Goal: Information Seeking & Learning: Check status

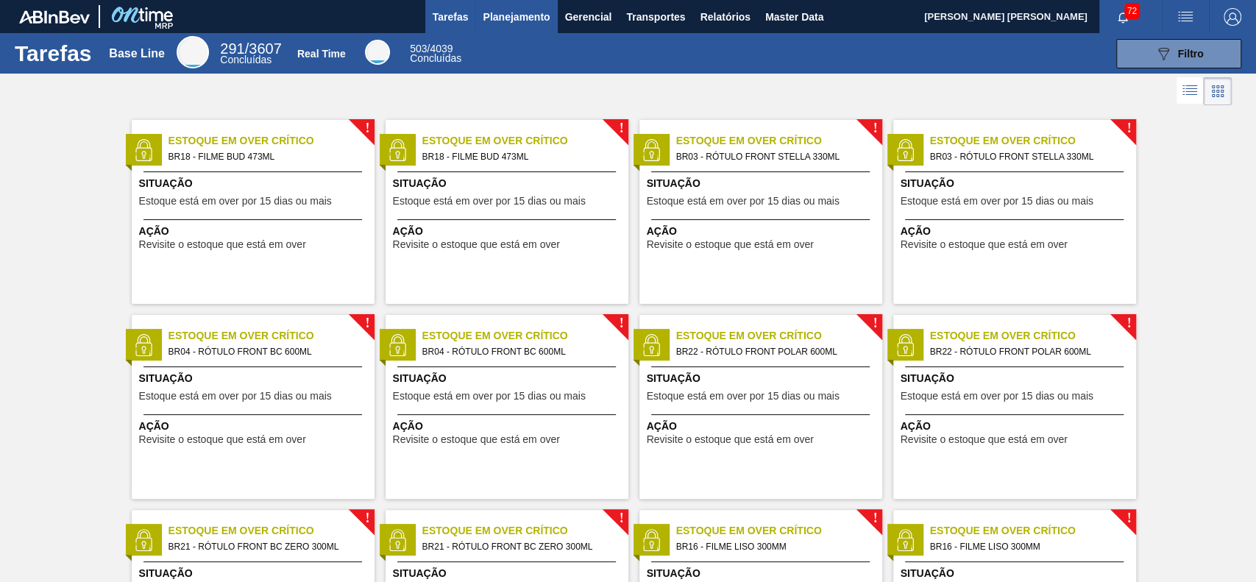
click at [530, 19] on span "Planejamento" at bounding box center [516, 17] width 67 height 18
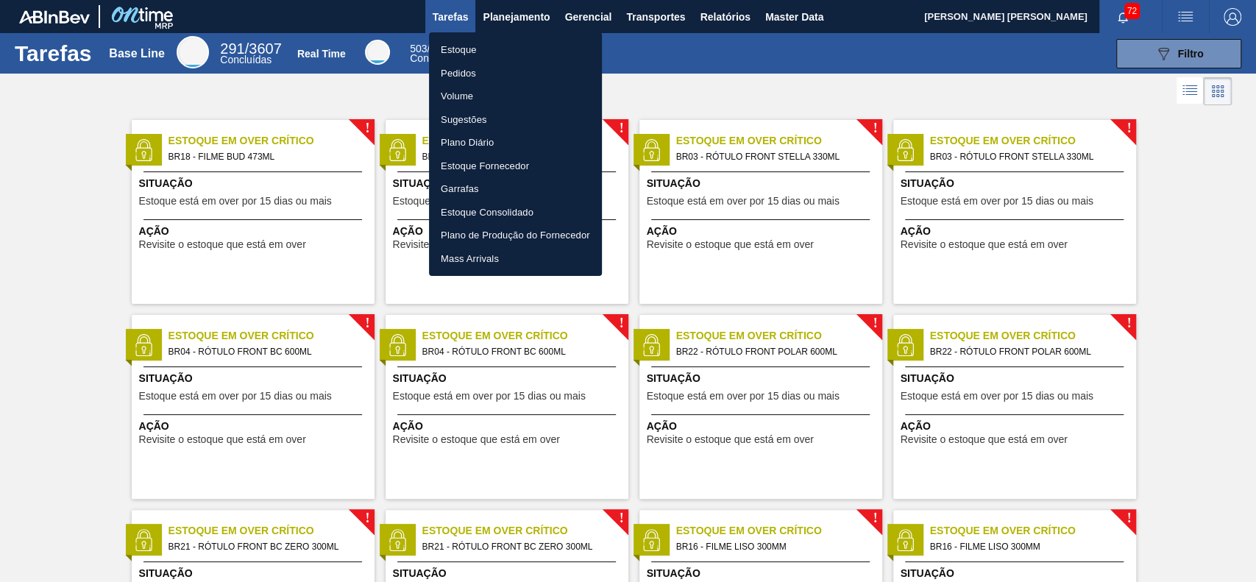
click at [504, 47] on li "Estoque" at bounding box center [515, 50] width 173 height 24
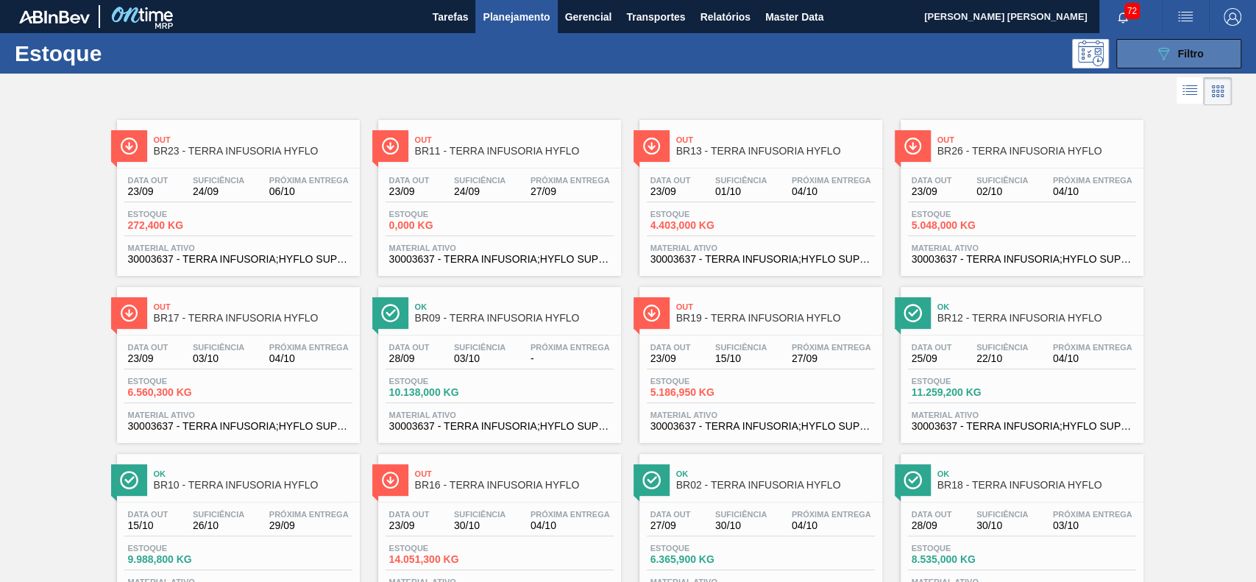
click at [1143, 60] on button "089F7B8B-B2A5-4AFE-B5C0-19BA573D28AC Filtro" at bounding box center [1178, 53] width 125 height 29
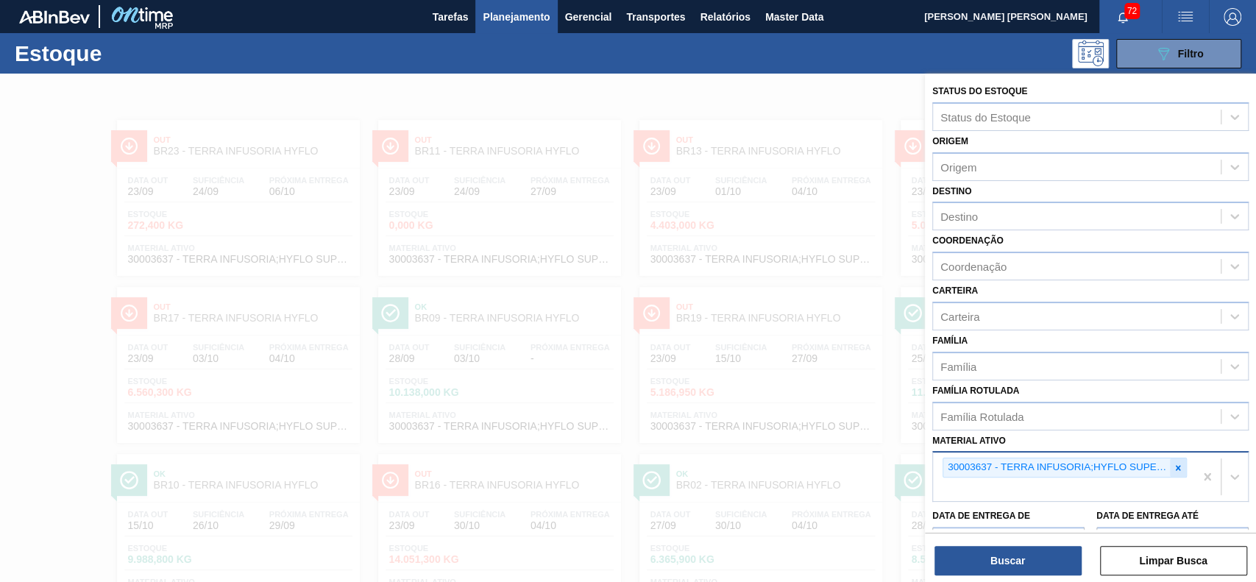
click at [1177, 469] on icon at bounding box center [1178, 468] width 10 height 10
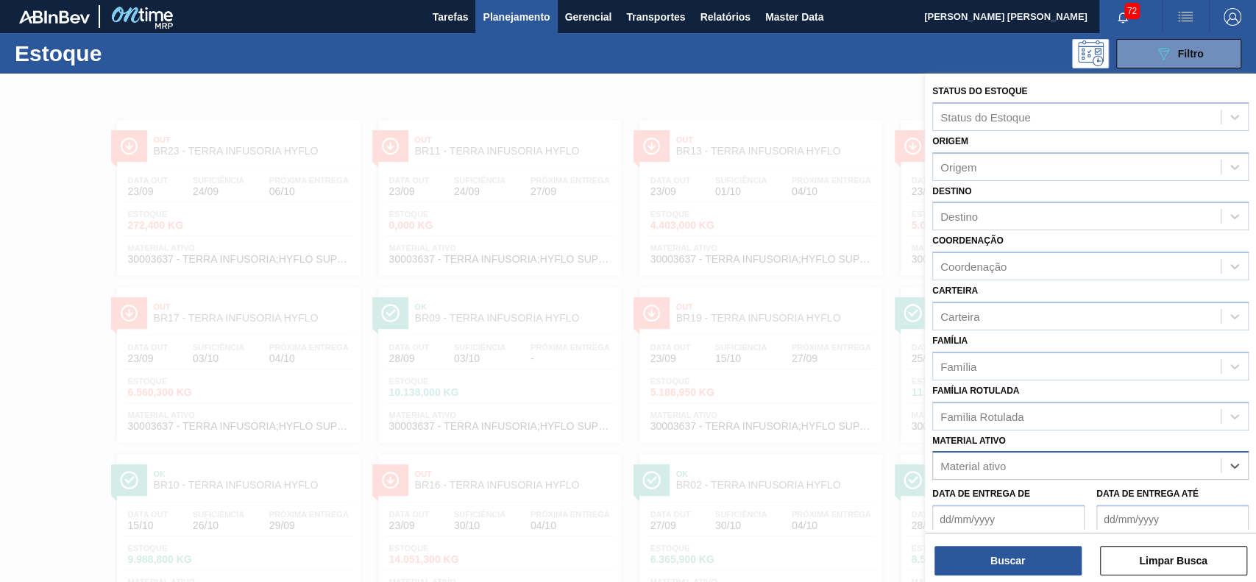
paste ativo "TERRA INFUSORIA FP3"
type ativo "TERRA INFUSORIA FP3"
click at [1102, 421] on div "Família Rotulada" at bounding box center [1077, 415] width 288 height 21
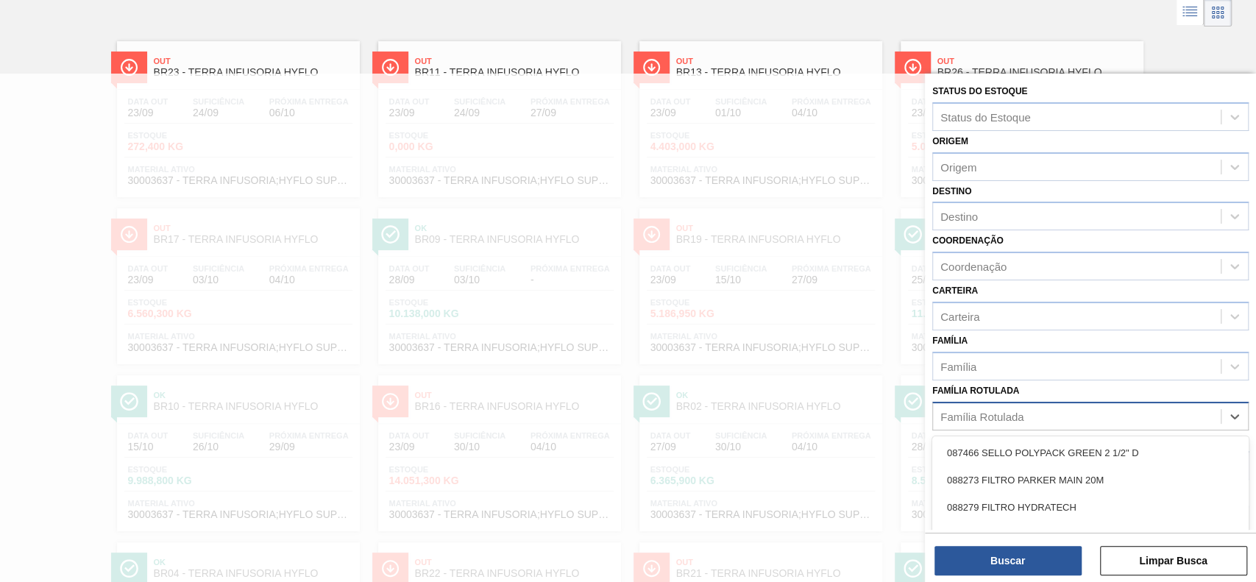
paste Rotulada "TERRA INFUSORIA FP3"
type Rotulada "TERRA INFUSORIA FP3"
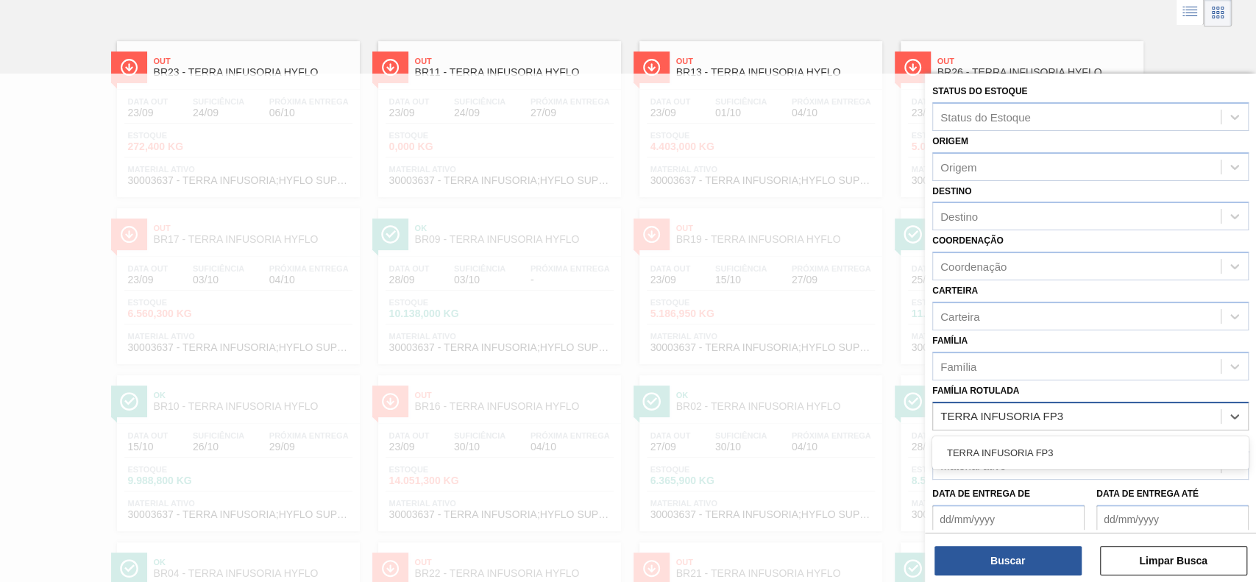
scroll to position [79, 0]
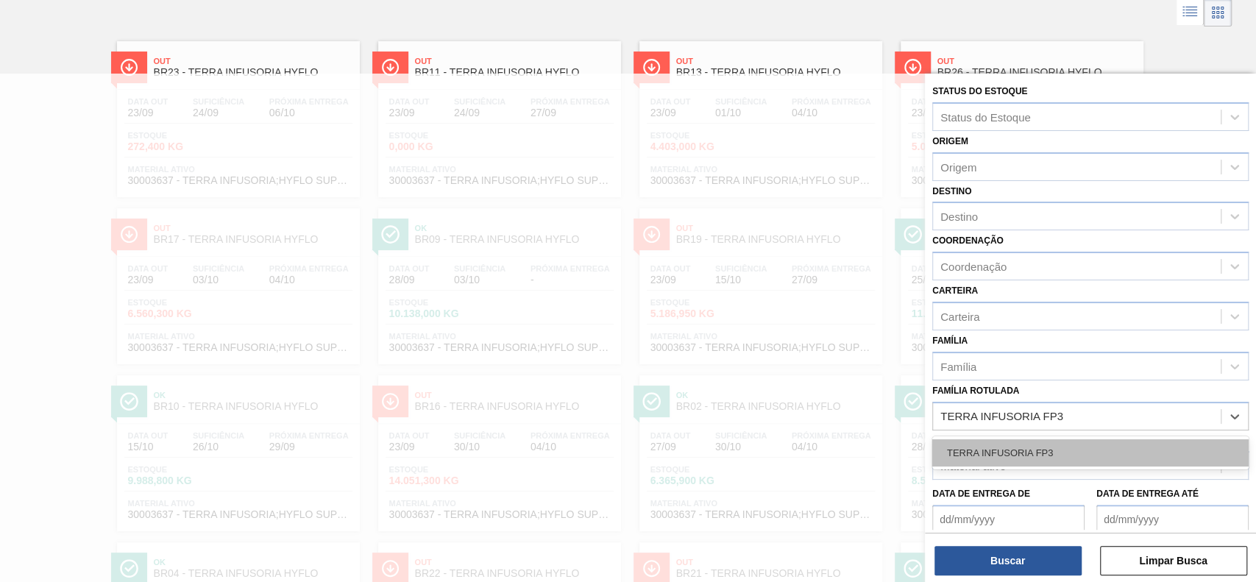
click at [1087, 462] on div "TERRA INFUSORIA FP3" at bounding box center [1090, 452] width 316 height 27
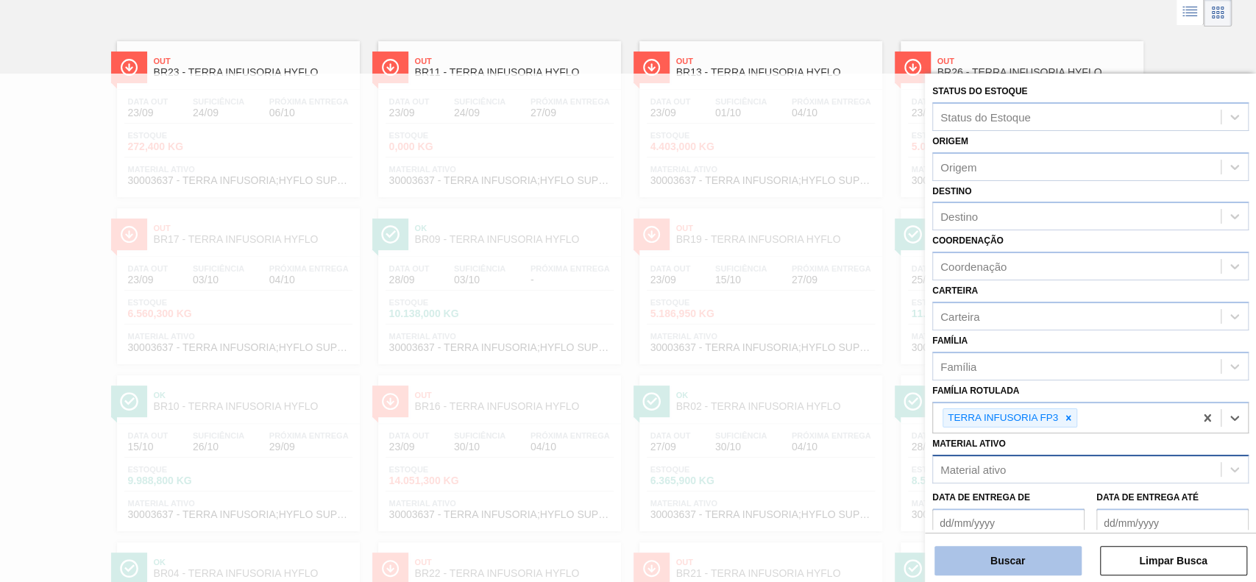
click at [1043, 565] on button "Buscar" at bounding box center [1008, 560] width 147 height 29
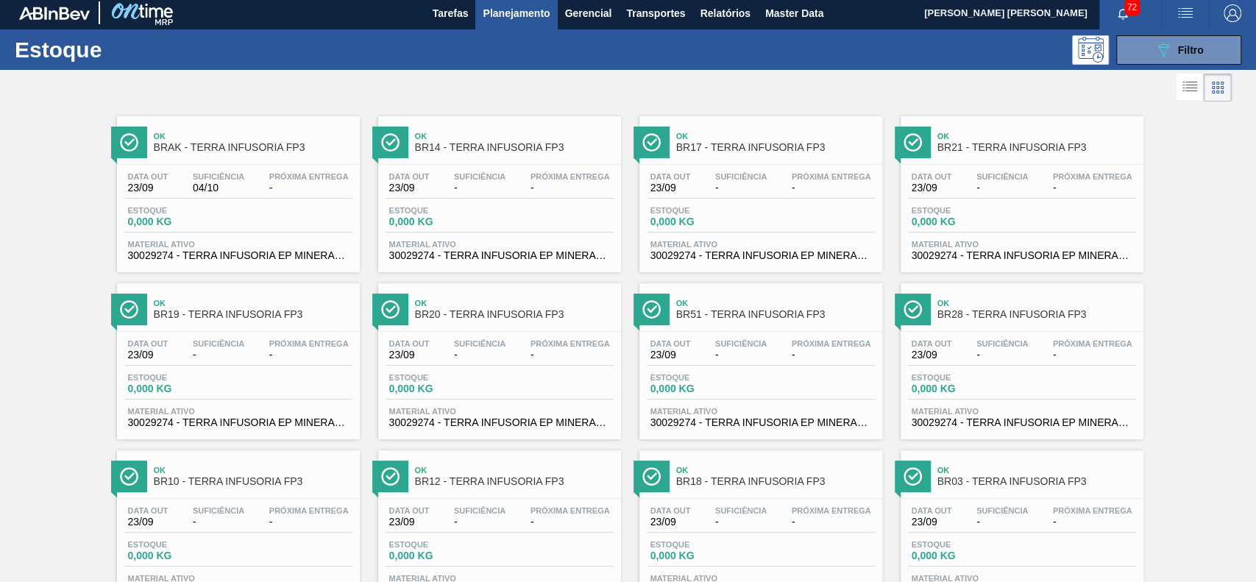
scroll to position [0, 0]
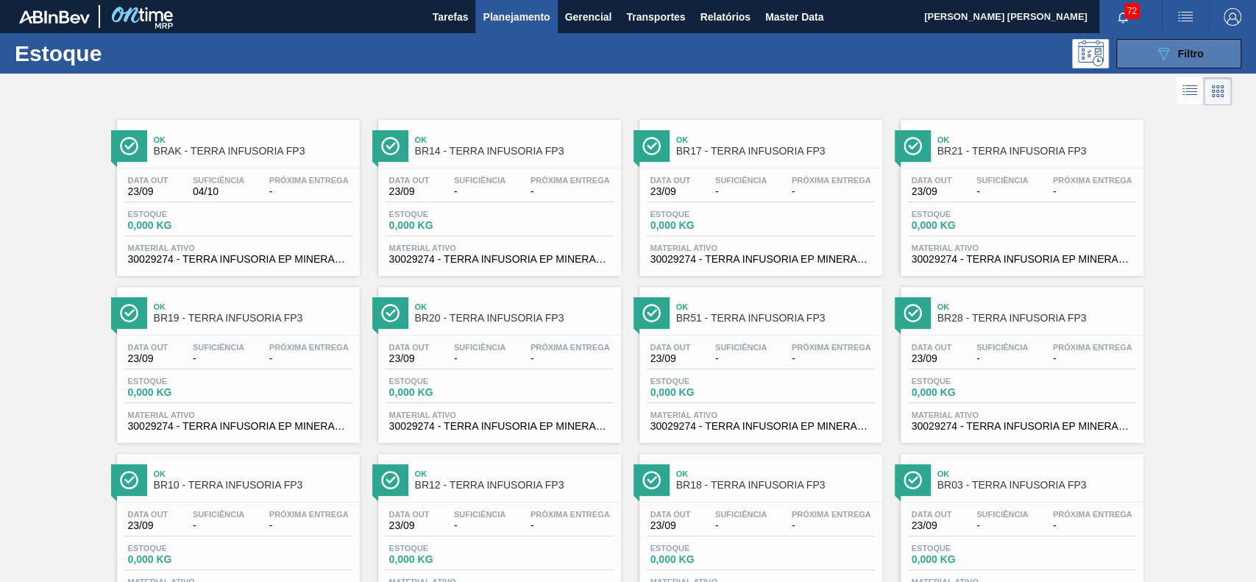
drag, startPoint x: 1178, startPoint y: 62, endPoint x: 1169, endPoint y: 63, distance: 9.0
click at [1177, 62] on div "089F7B8B-B2A5-4AFE-B5C0-19BA573D28AC Filtro" at bounding box center [1179, 54] width 49 height 18
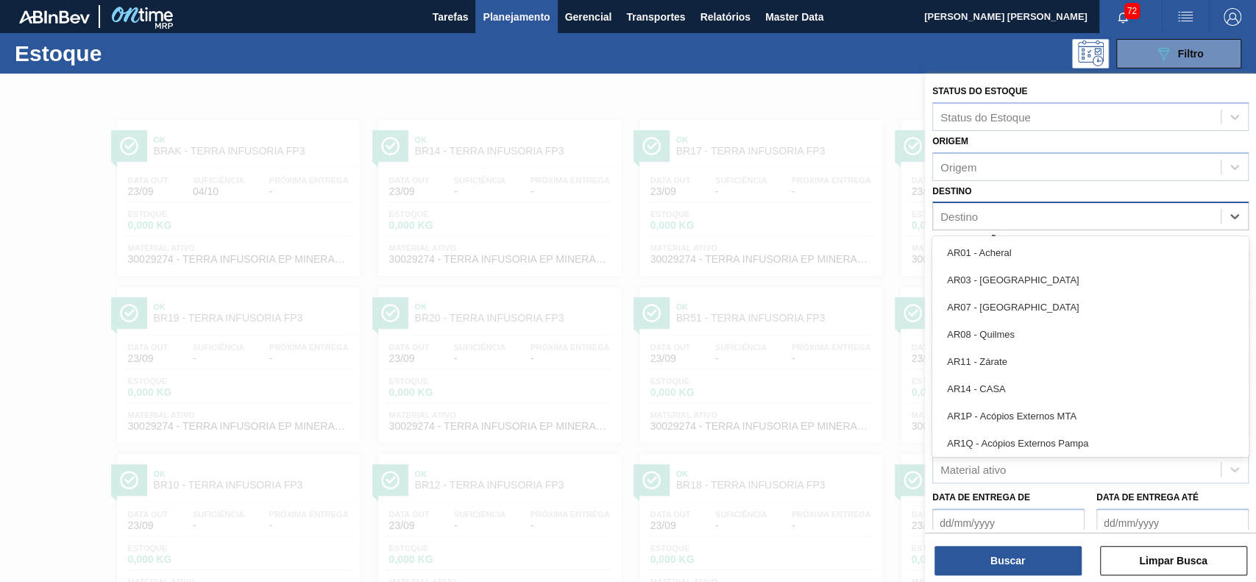
click at [990, 209] on div "Destino" at bounding box center [1077, 216] width 288 height 21
type input "br05"
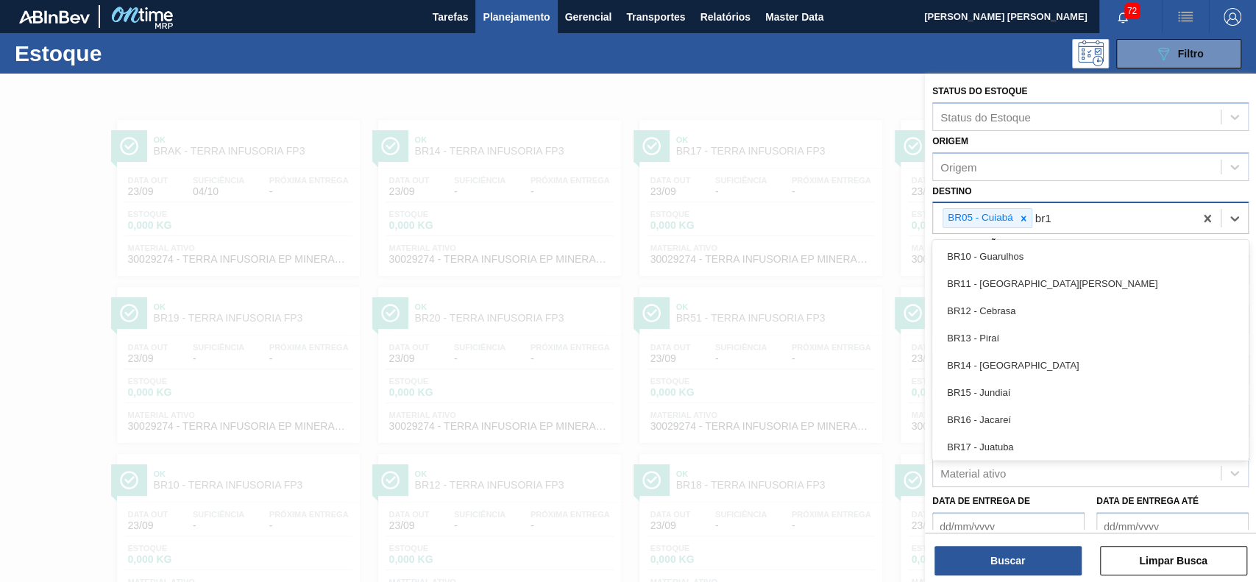
type input "br13"
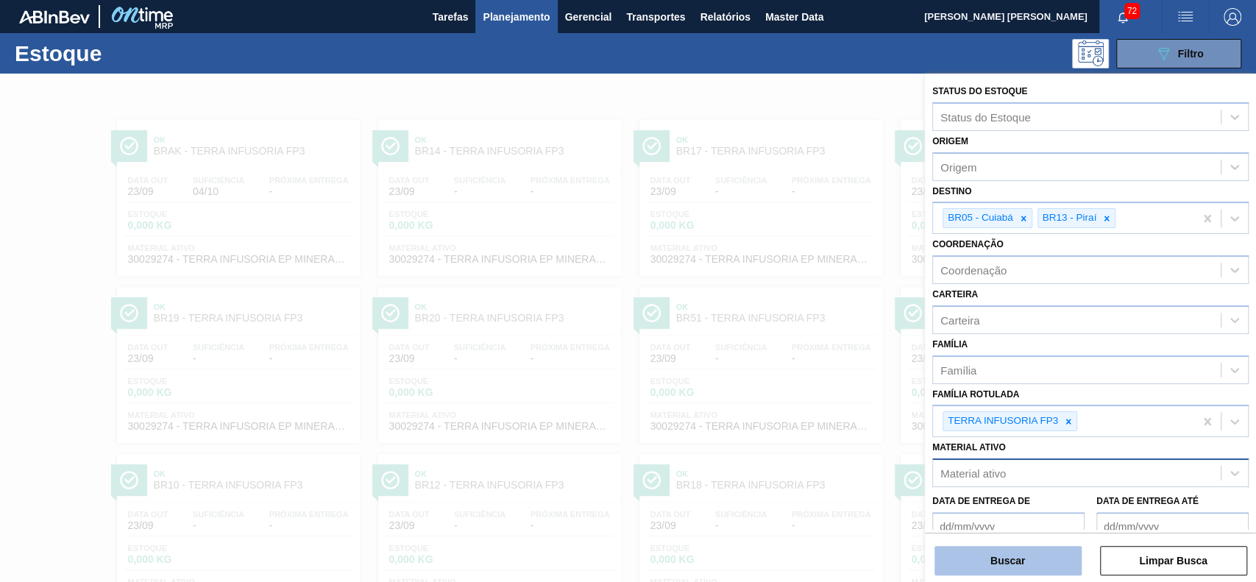
click at [1002, 561] on button "Buscar" at bounding box center [1008, 560] width 147 height 29
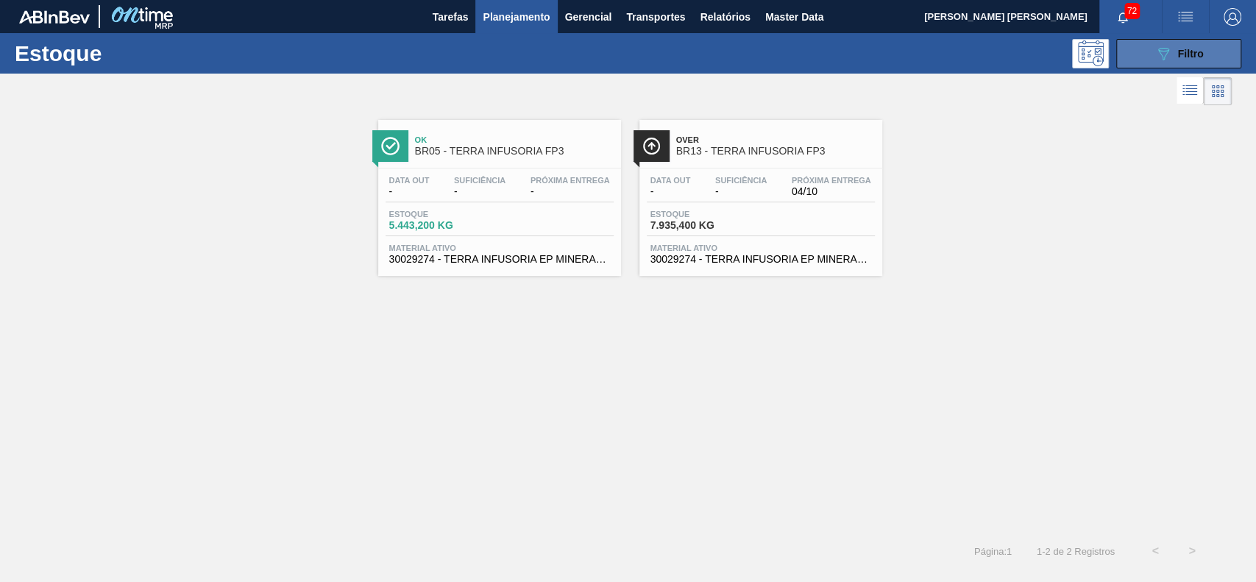
click at [1163, 51] on icon "089F7B8B-B2A5-4AFE-B5C0-19BA573D28AC" at bounding box center [1164, 54] width 18 height 18
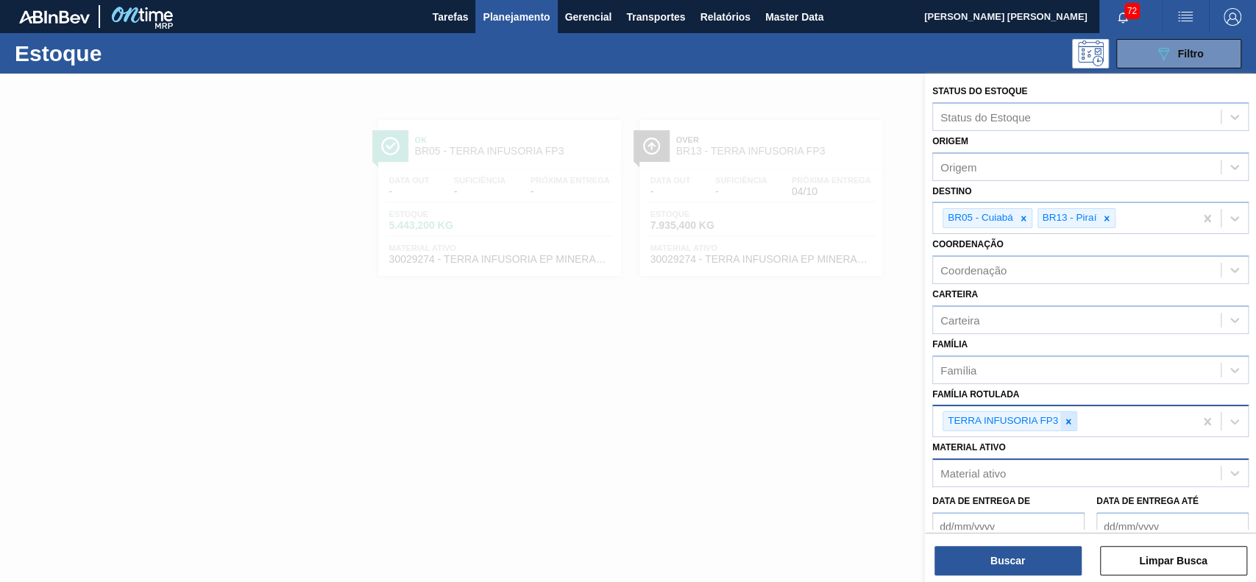
click at [1065, 419] on icon at bounding box center [1068, 421] width 10 height 10
paste Rotulada "TERRA INFUSORIA HYFLO"
type Rotulada "TERRA INFUSORIA HYFLO"
click at [1109, 213] on icon at bounding box center [1107, 218] width 10 height 10
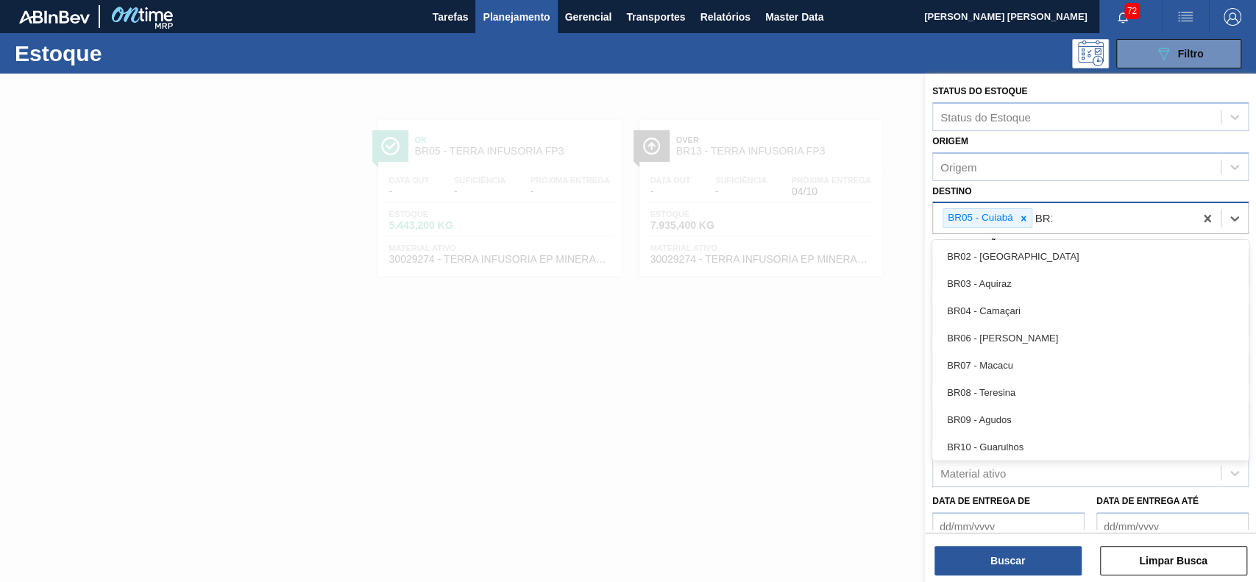
type input "BR10"
type input "BR21"
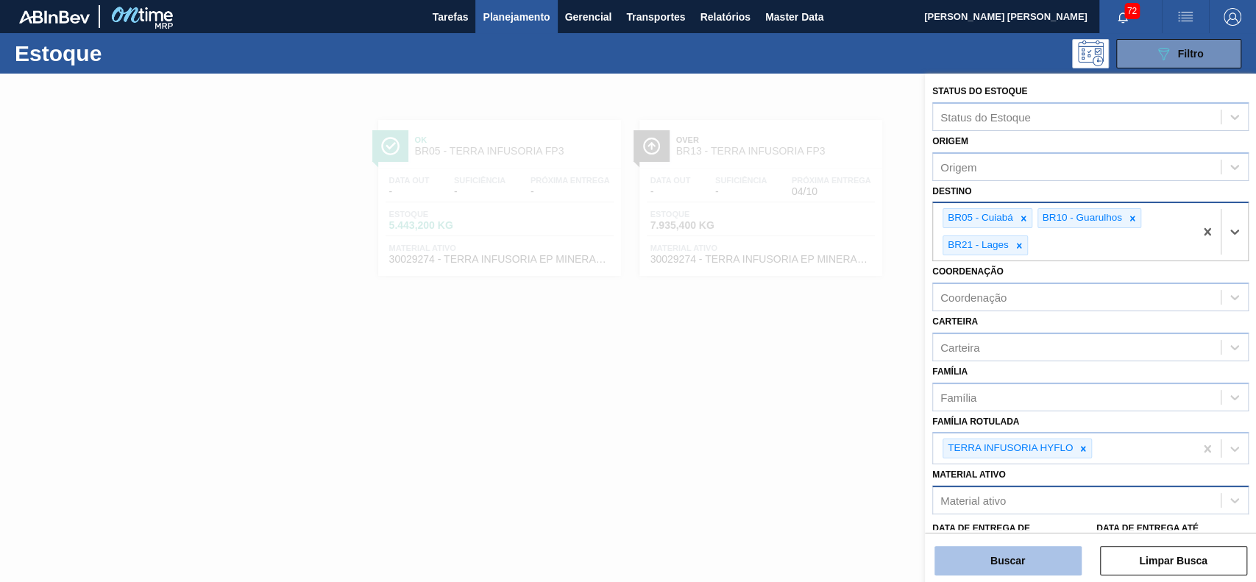
click at [1052, 559] on button "Buscar" at bounding box center [1008, 560] width 147 height 29
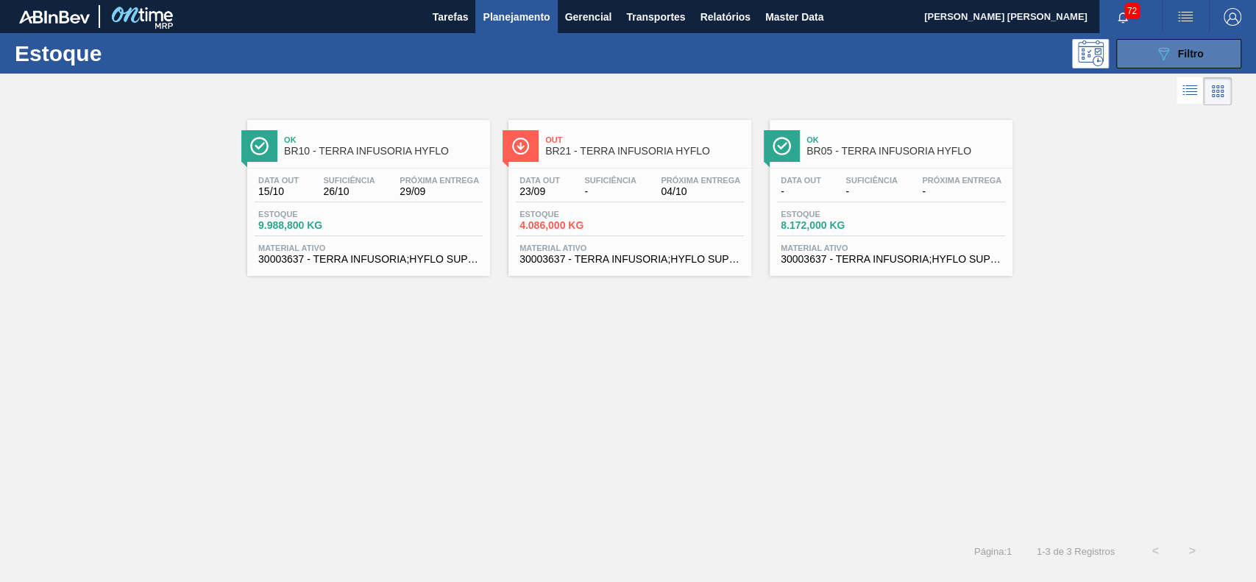
click at [1145, 65] on button "089F7B8B-B2A5-4AFE-B5C0-19BA573D28AC Filtro" at bounding box center [1178, 53] width 125 height 29
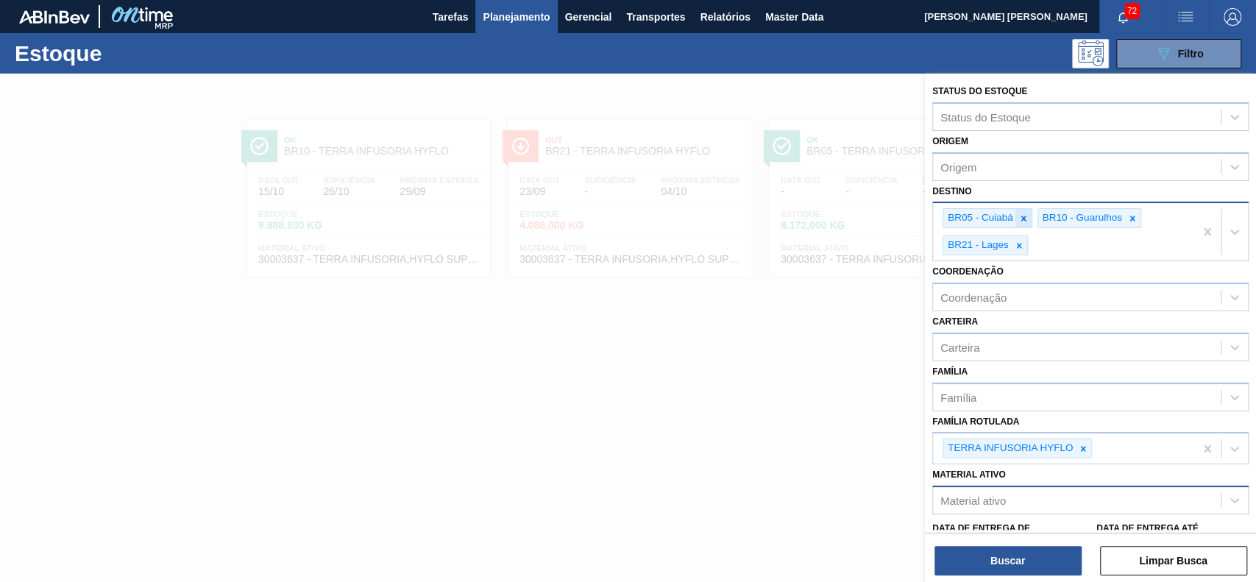
click at [1025, 216] on icon at bounding box center [1023, 218] width 10 height 10
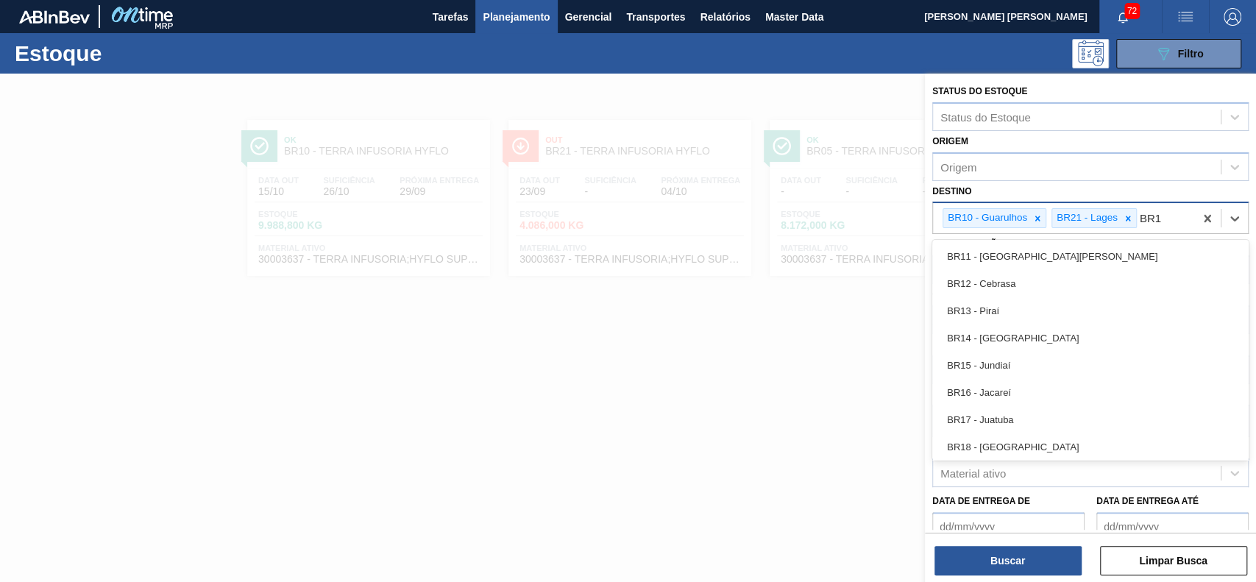
type input "BR13"
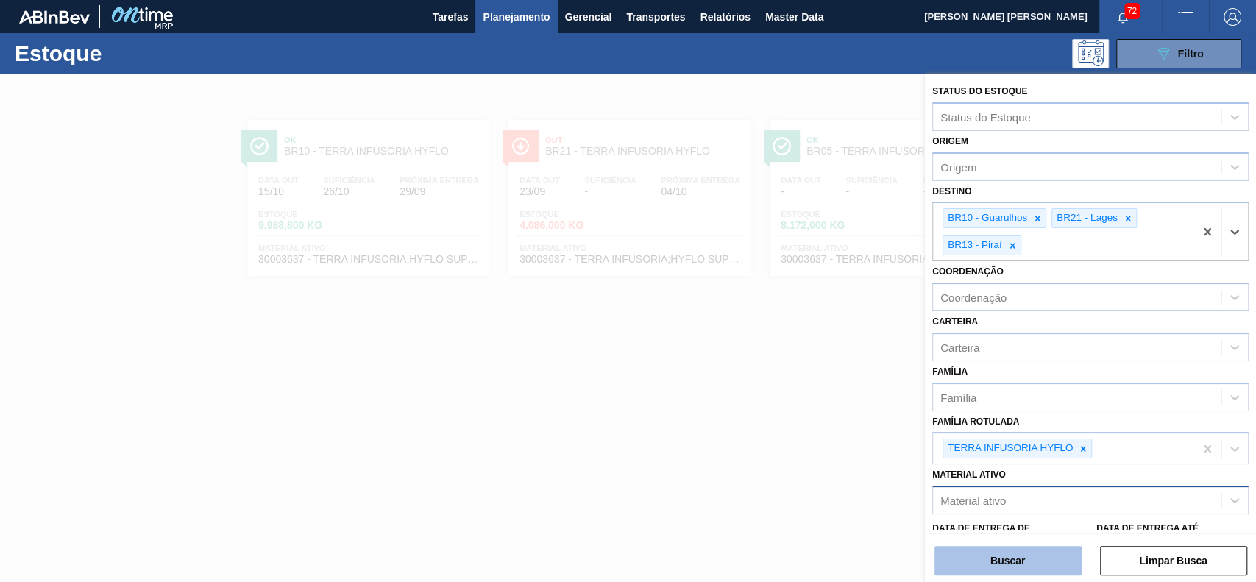
click at [1010, 559] on button "Buscar" at bounding box center [1008, 560] width 147 height 29
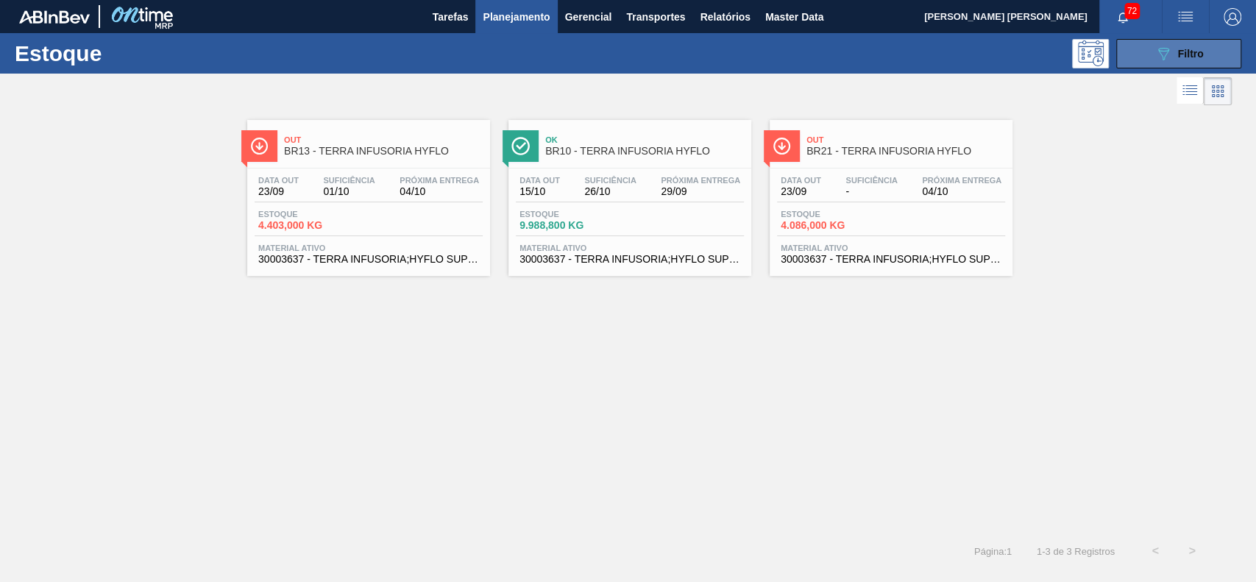
click at [1148, 56] on button "089F7B8B-B2A5-4AFE-B5C0-19BA573D28AC Filtro" at bounding box center [1178, 53] width 125 height 29
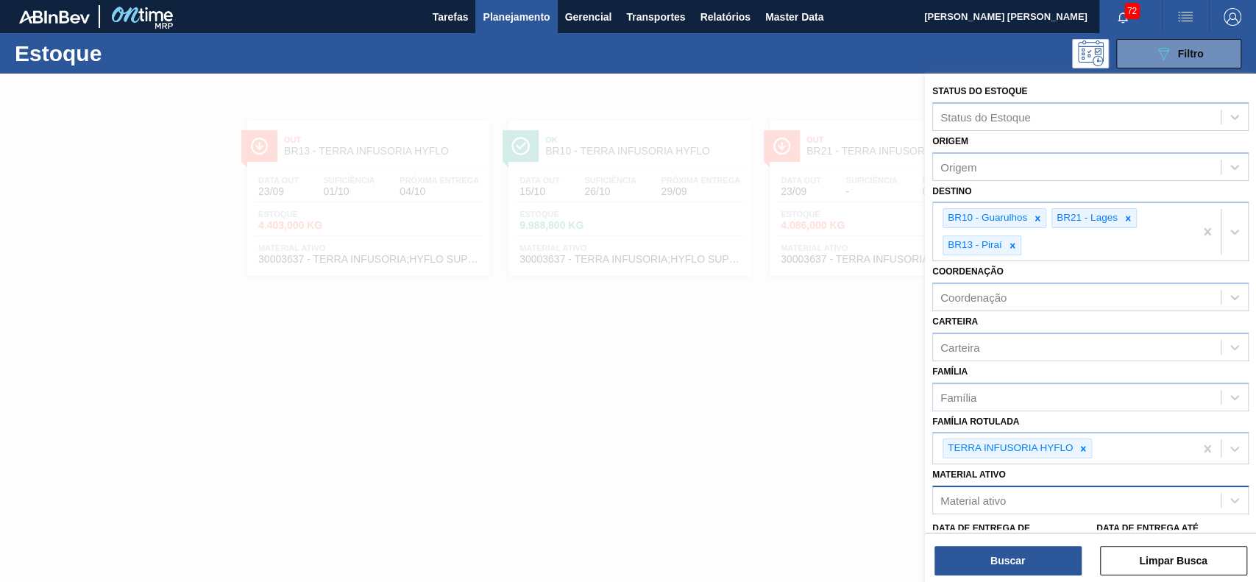
drag, startPoint x: 1078, startPoint y: 443, endPoint x: 1070, endPoint y: 420, distance: 24.2
click at [1080, 444] on icon at bounding box center [1083, 449] width 10 height 10
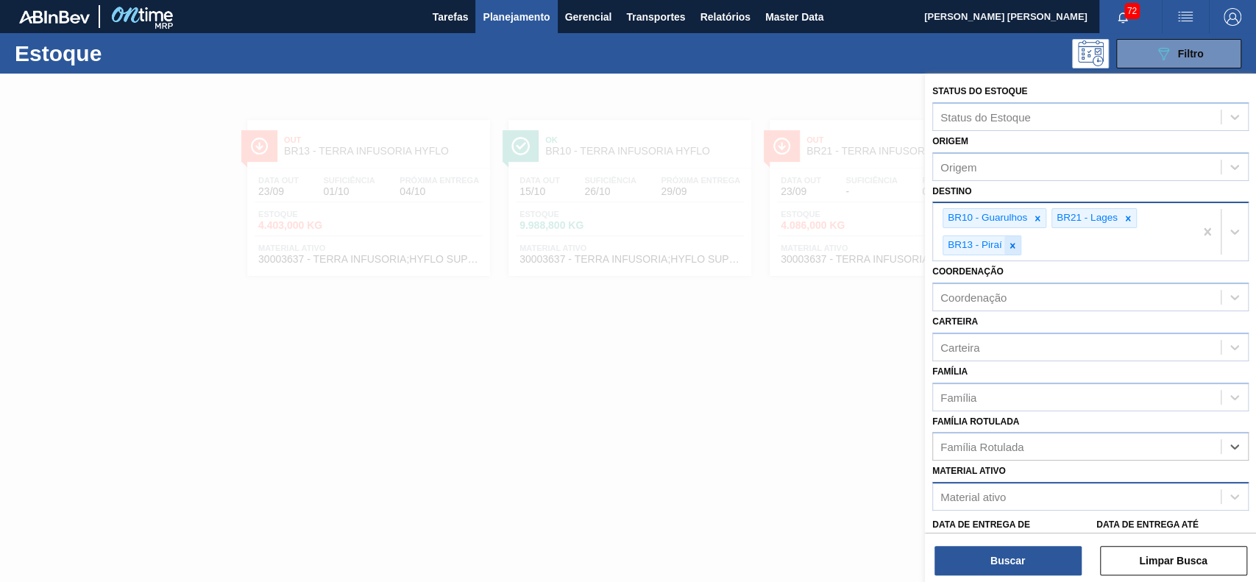
click at [1014, 241] on icon at bounding box center [1012, 246] width 10 height 10
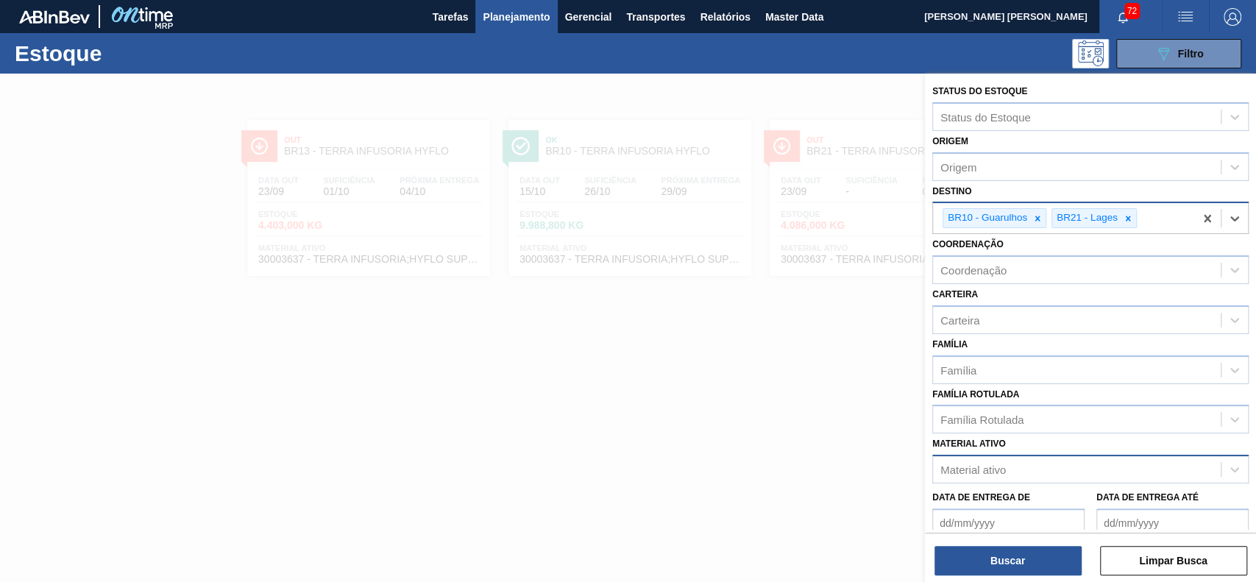
click at [1040, 205] on div "BR10 - Guarulhos BR21 - Lages" at bounding box center [1063, 218] width 261 height 30
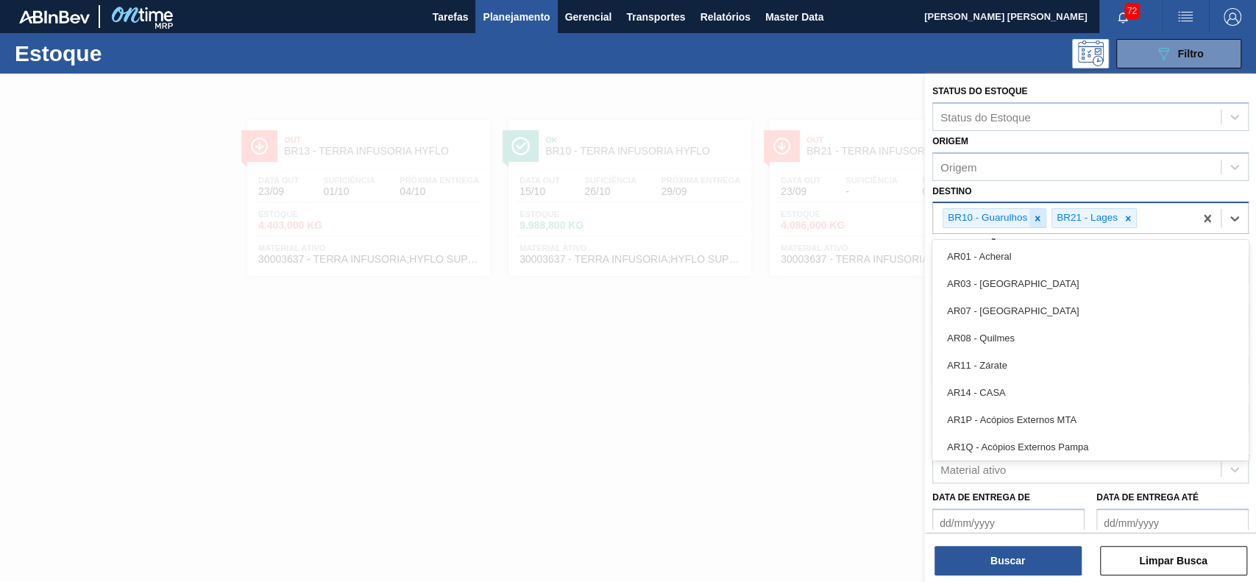
click at [1039, 213] on icon at bounding box center [1037, 218] width 10 height 10
click at [1020, 215] on icon at bounding box center [1019, 218] width 10 height 10
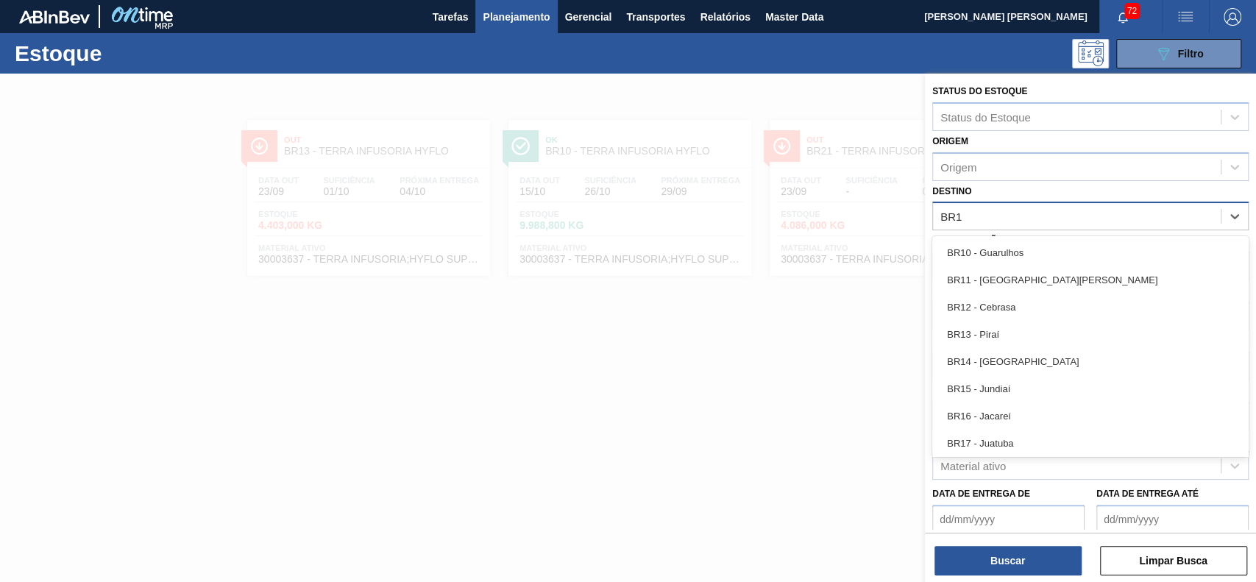
type input "BR16"
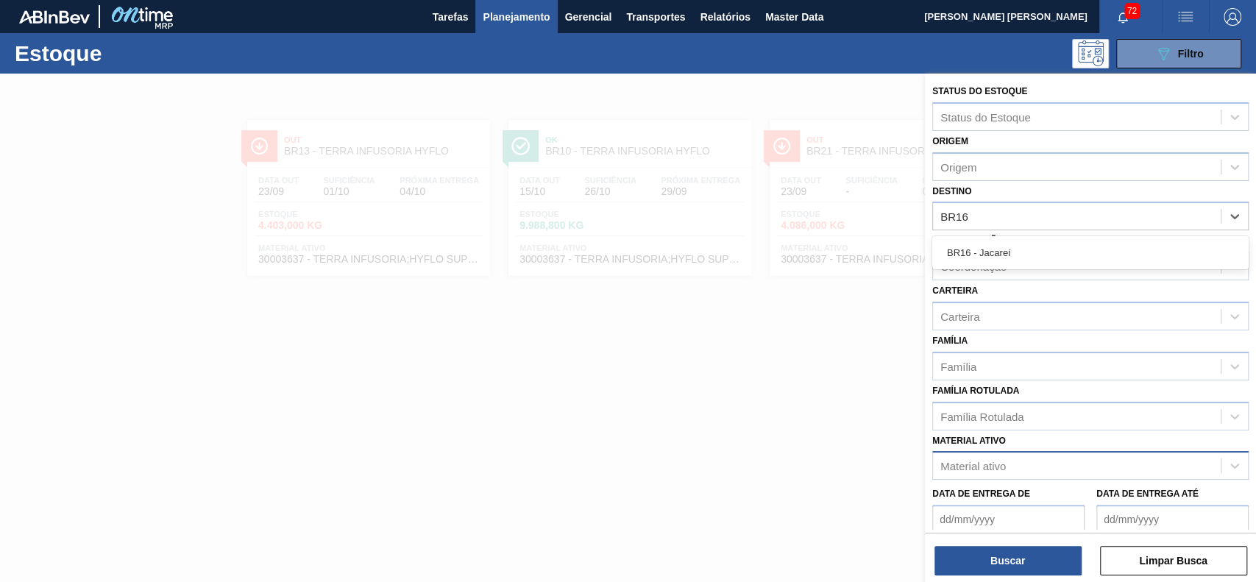
click at [1018, 237] on div "BR16 - Jacareí" at bounding box center [1090, 252] width 316 height 33
drag, startPoint x: 1018, startPoint y: 246, endPoint x: 1022, endPoint y: 259, distance: 13.7
click at [1019, 248] on div "BR16 - Jacareí" at bounding box center [1090, 252] width 316 height 27
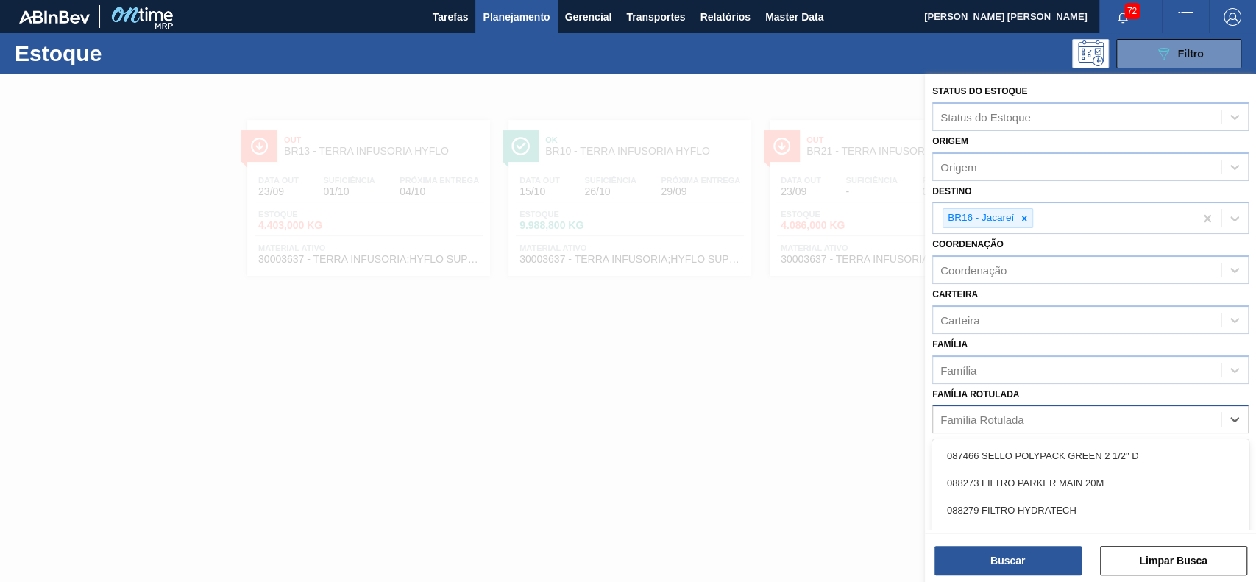
click at [1060, 415] on div "Família Rotulada" at bounding box center [1077, 419] width 288 height 21
type Rotulada "ZEUS"
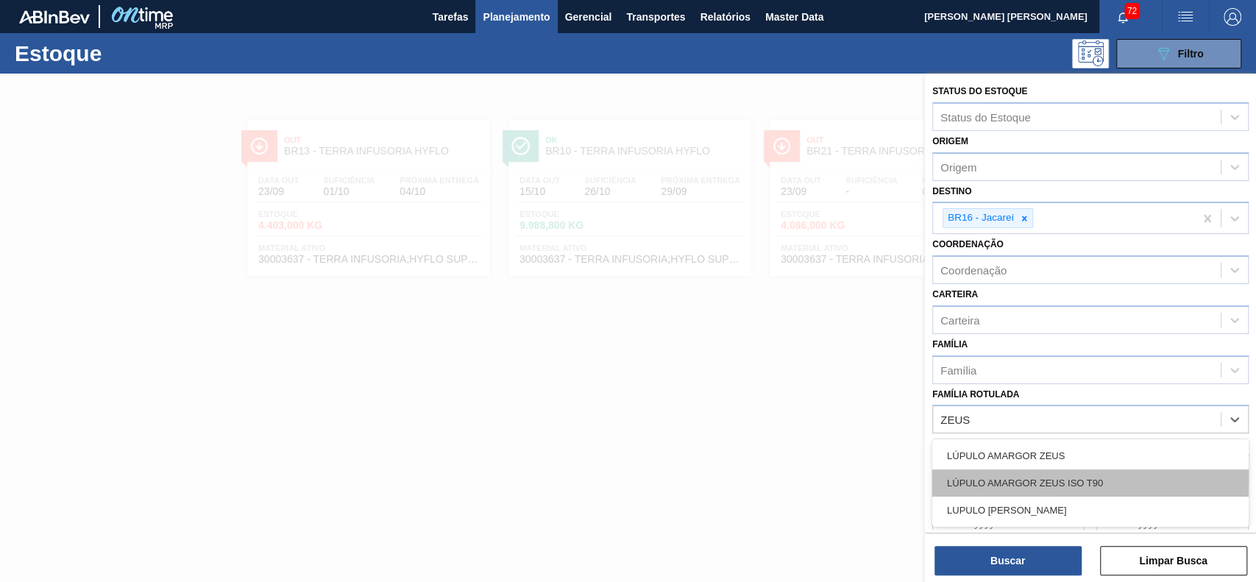
click at [1060, 481] on div "LÚPULO AMARGOR ZEUS ISO T90" at bounding box center [1090, 482] width 316 height 27
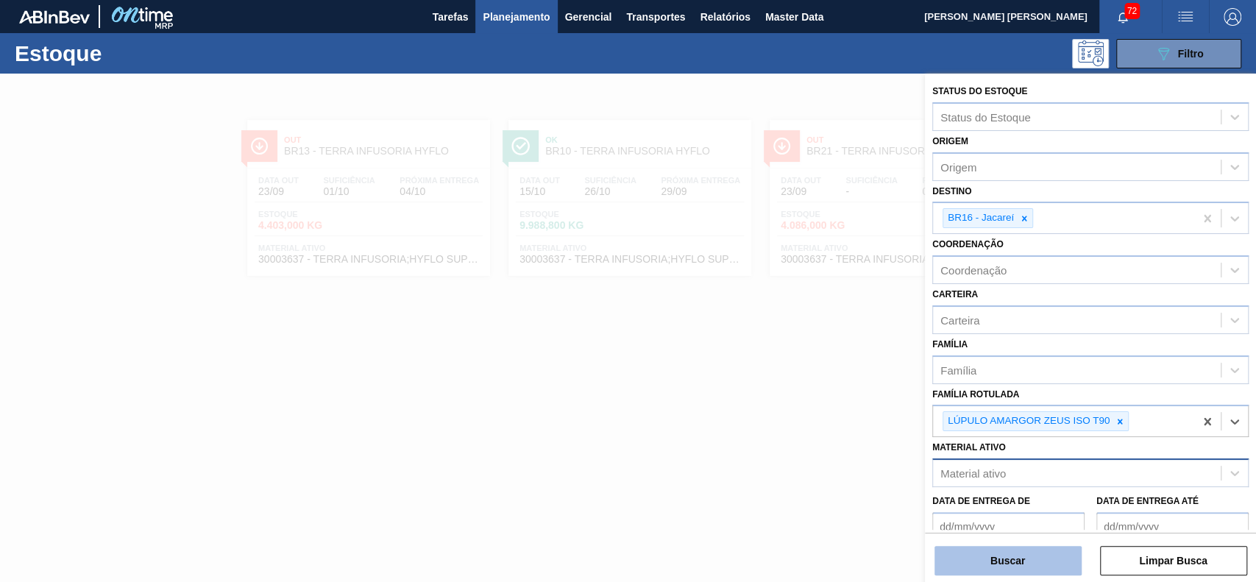
click at [1057, 555] on button "Buscar" at bounding box center [1008, 560] width 147 height 29
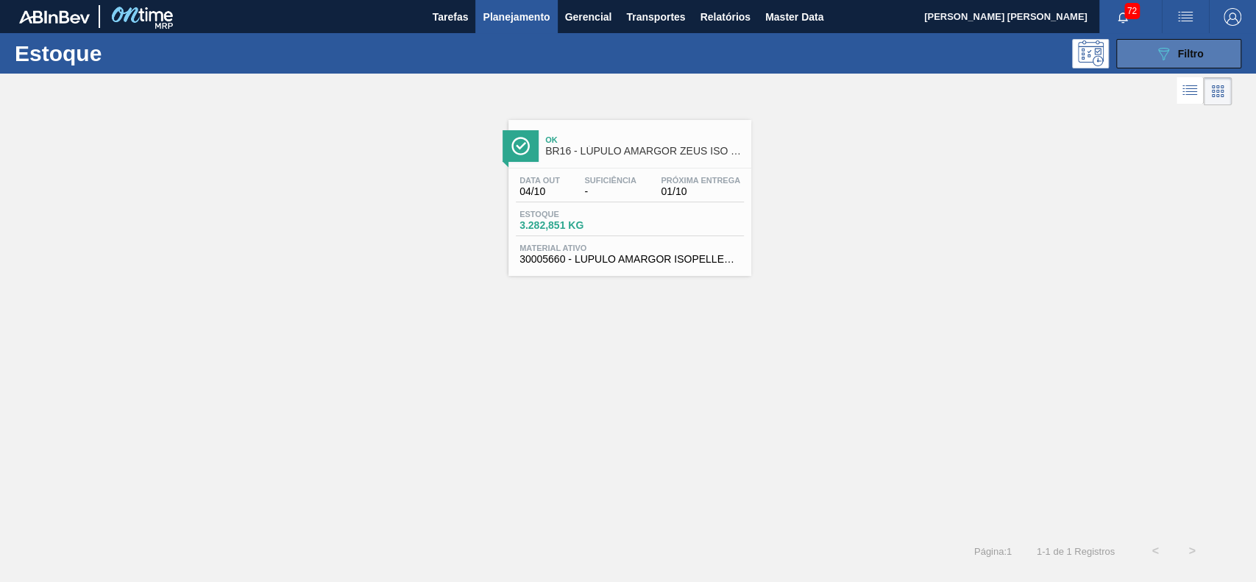
click at [1173, 60] on div "089F7B8B-B2A5-4AFE-B5C0-19BA573D28AC Filtro" at bounding box center [1179, 54] width 49 height 18
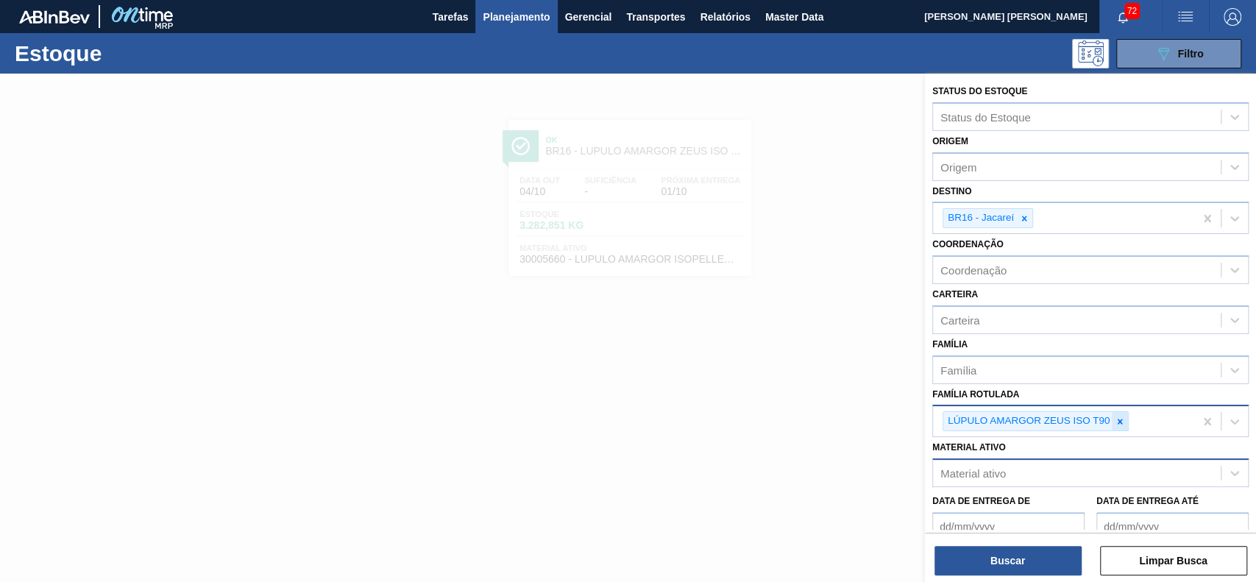
click at [1117, 425] on icon at bounding box center [1120, 421] width 10 height 10
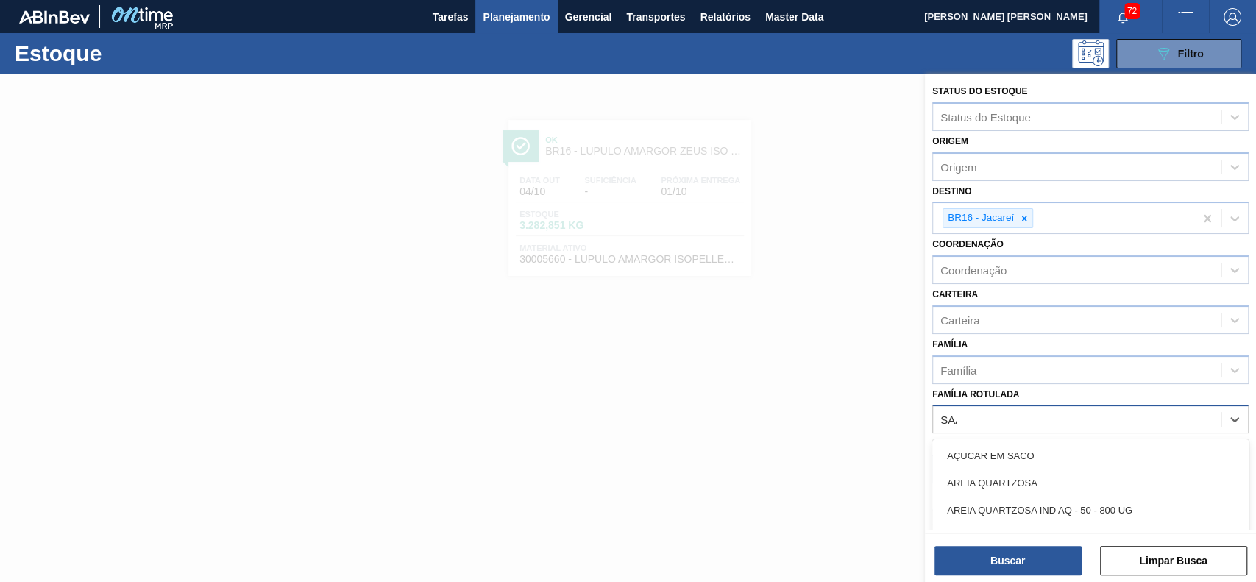
type Rotulada "SAAZ"
drag, startPoint x: 1110, startPoint y: 445, endPoint x: 1094, endPoint y: 494, distance: 51.9
click at [1110, 447] on div "LÚPULO [DEMOGRAPHIC_DATA] [PERSON_NAME]" at bounding box center [1090, 455] width 316 height 27
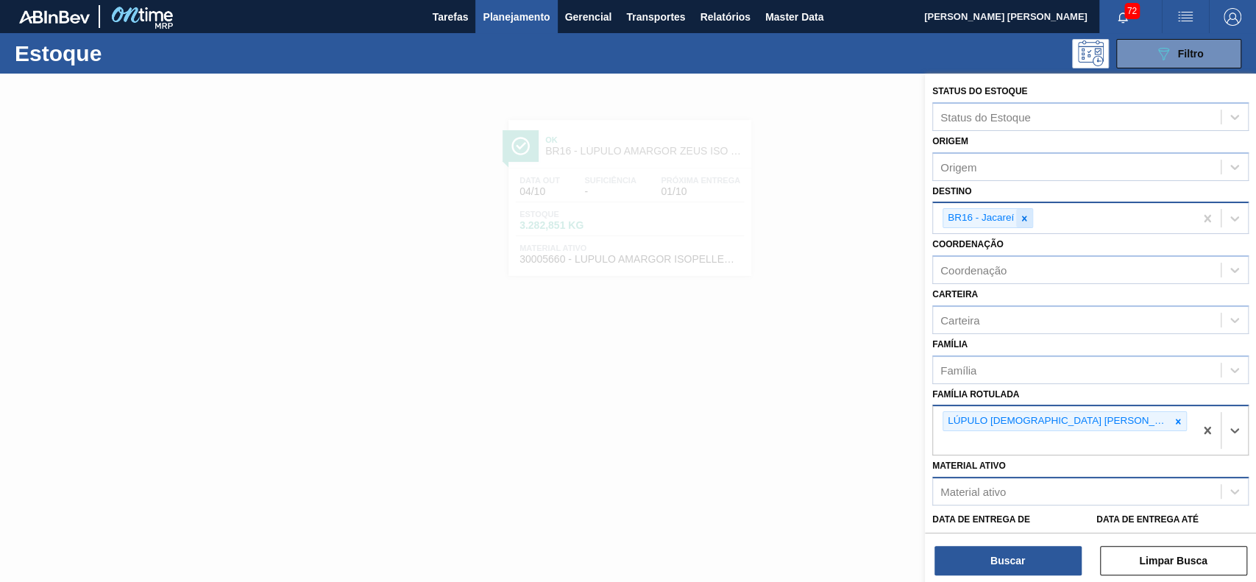
click at [1022, 213] on icon at bounding box center [1024, 218] width 10 height 10
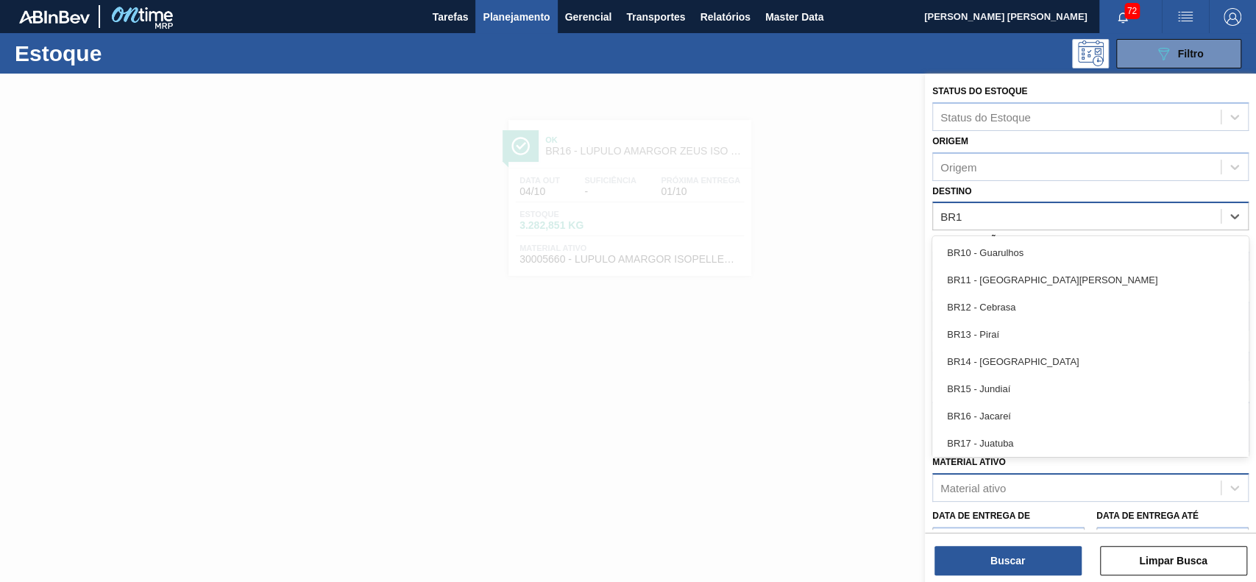
type input "BR13"
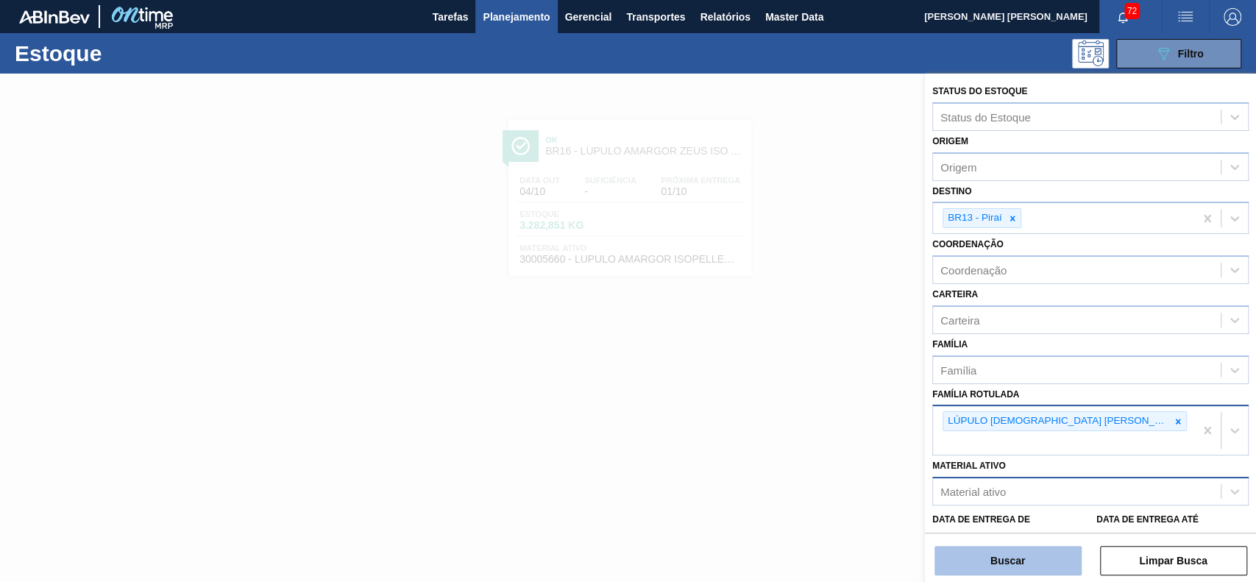
click at [1003, 559] on button "Buscar" at bounding box center [1008, 560] width 147 height 29
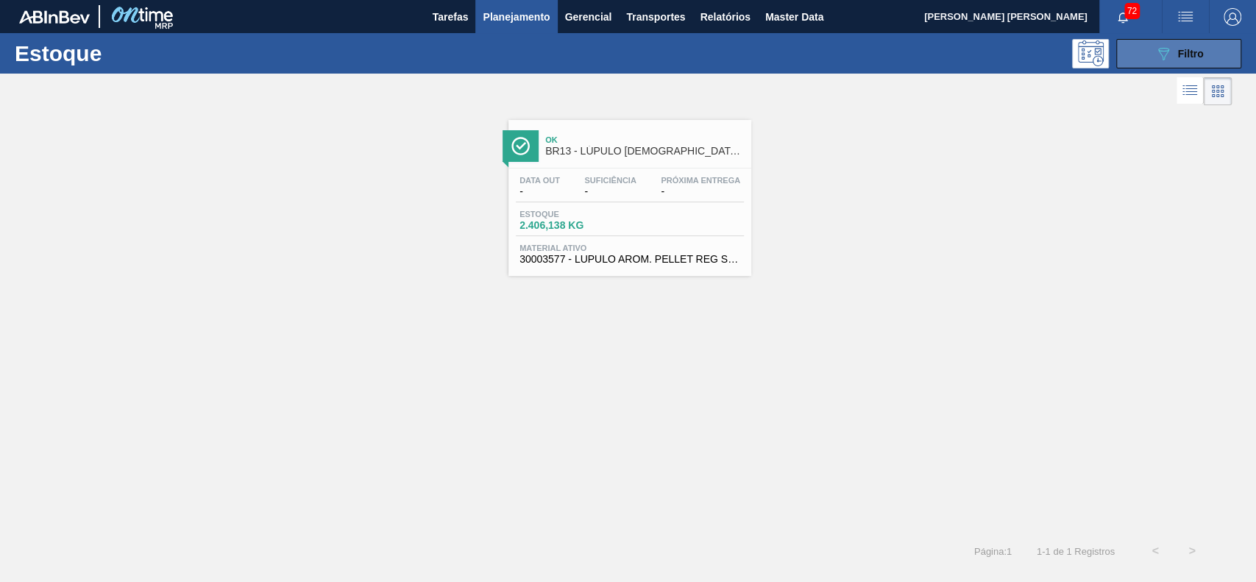
click at [1152, 56] on button "089F7B8B-B2A5-4AFE-B5C0-19BA573D28AC Filtro" at bounding box center [1178, 53] width 125 height 29
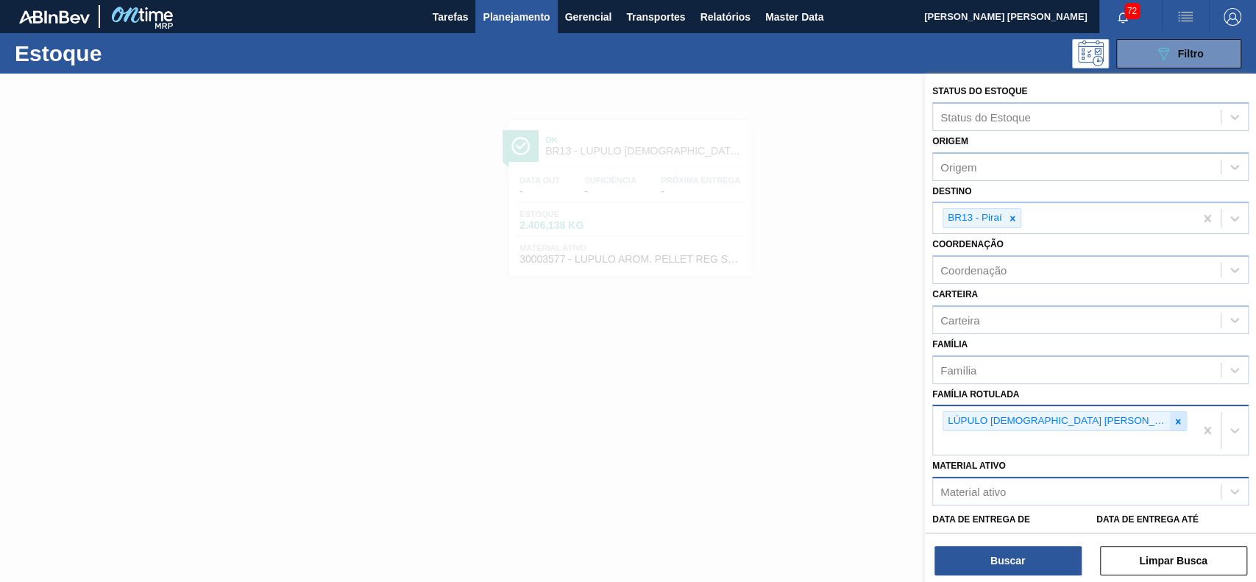
click at [1173, 422] on icon at bounding box center [1178, 421] width 10 height 10
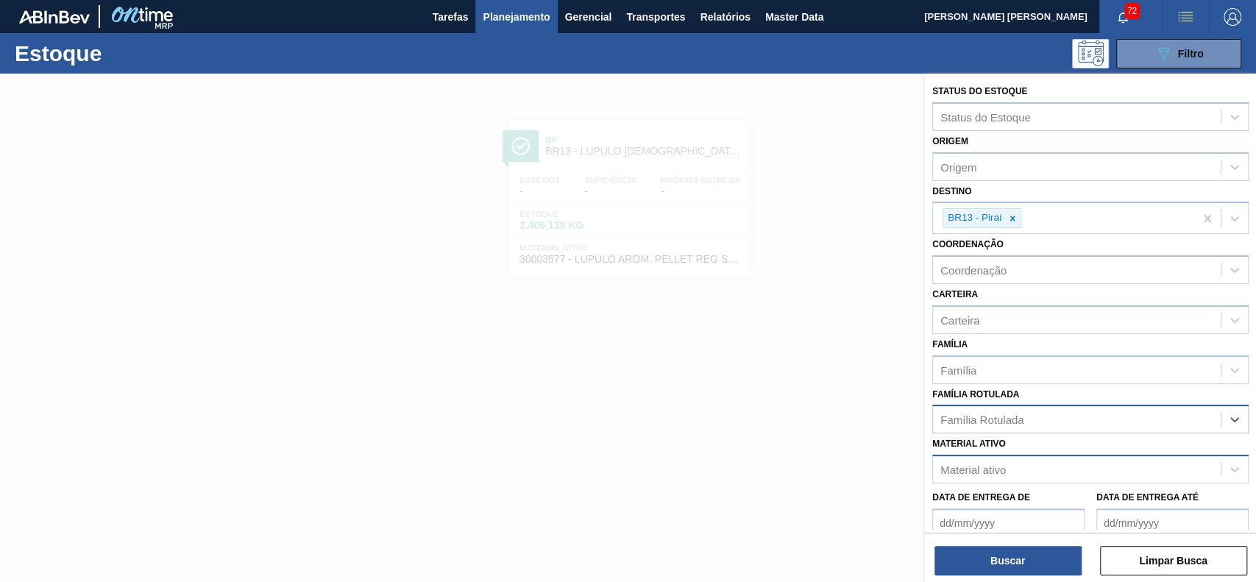
click at [1050, 453] on div "Material ativo Material ativo" at bounding box center [1090, 458] width 316 height 50
click at [1051, 464] on div "Material ativo" at bounding box center [1077, 469] width 288 height 21
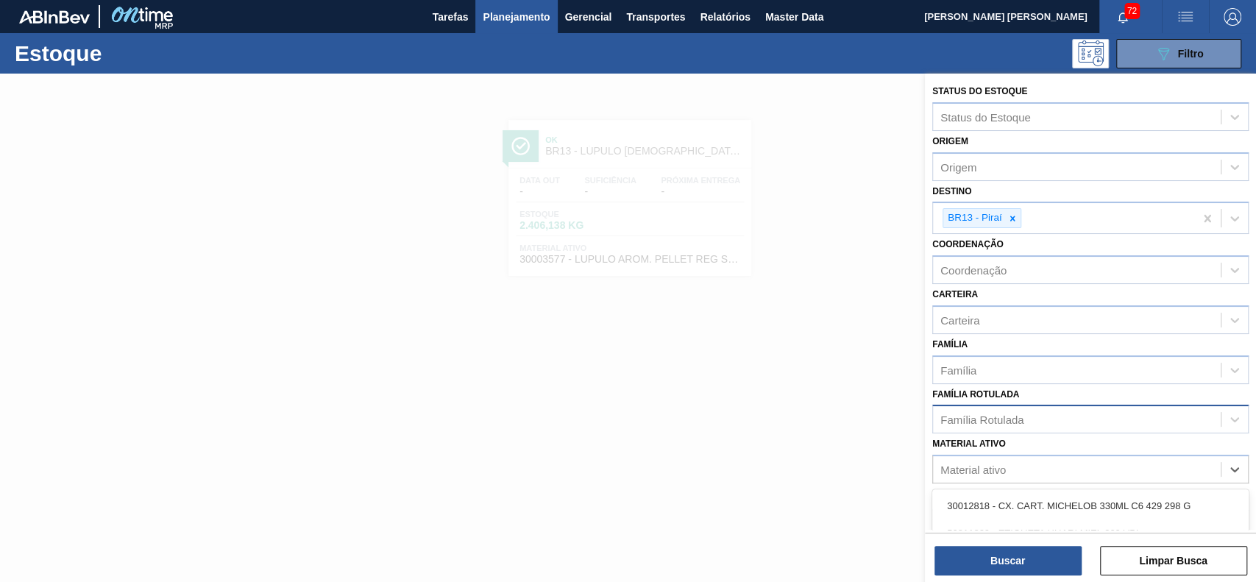
paste ativo "30003124"
type ativo "30003124"
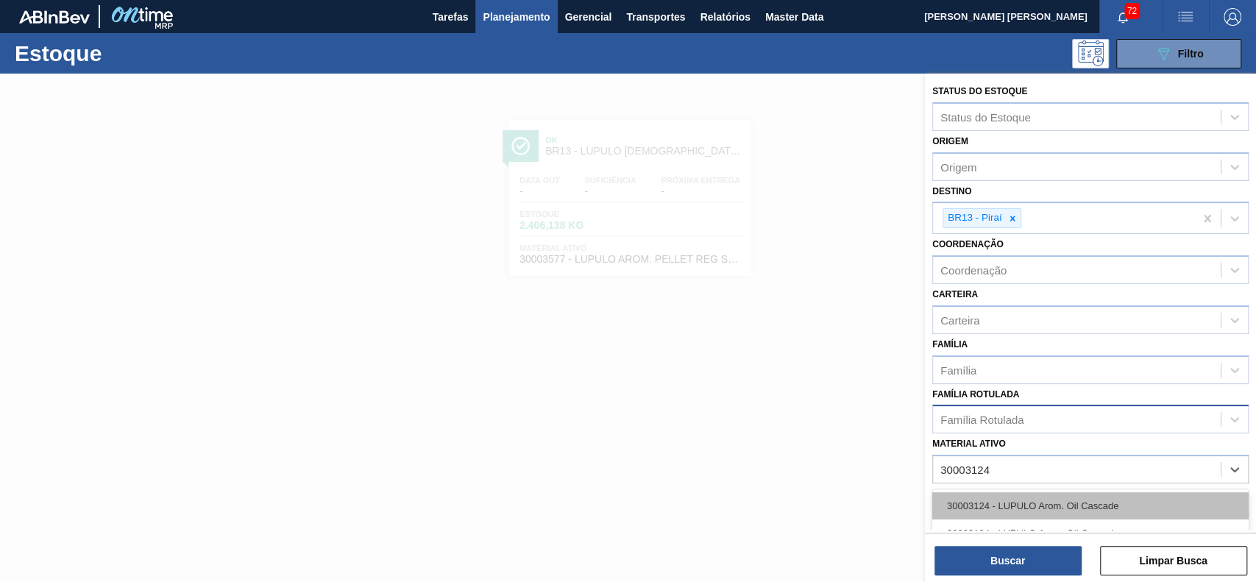
click at [1050, 492] on div "30003124 - LUPULO Arom. Oil Cascade" at bounding box center [1090, 505] width 316 height 27
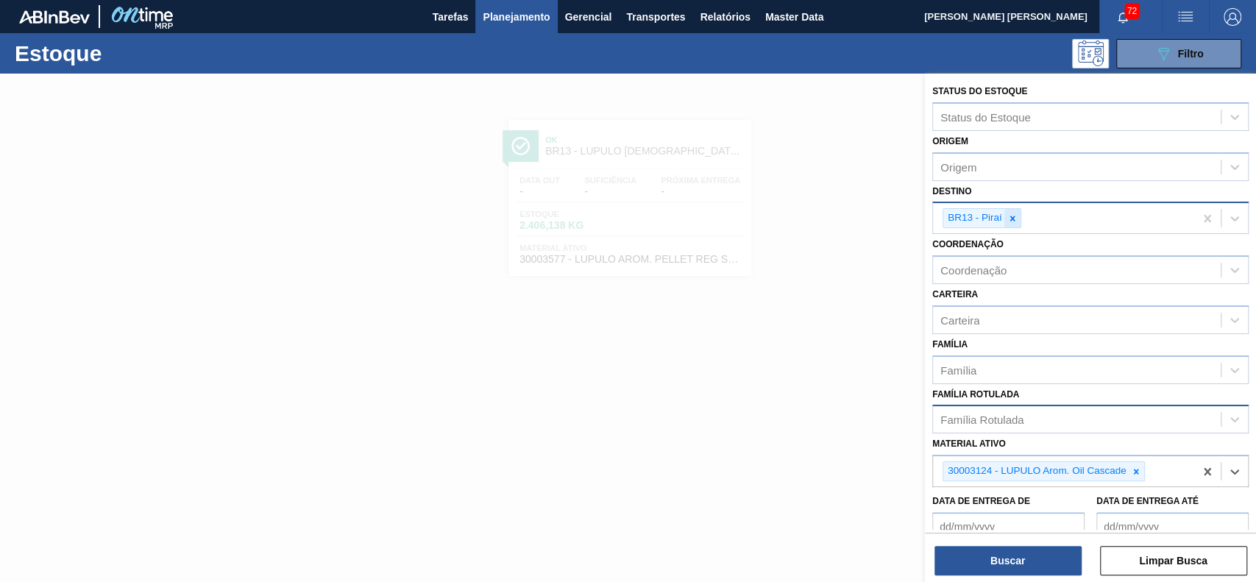
click at [1014, 219] on icon at bounding box center [1012, 218] width 10 height 10
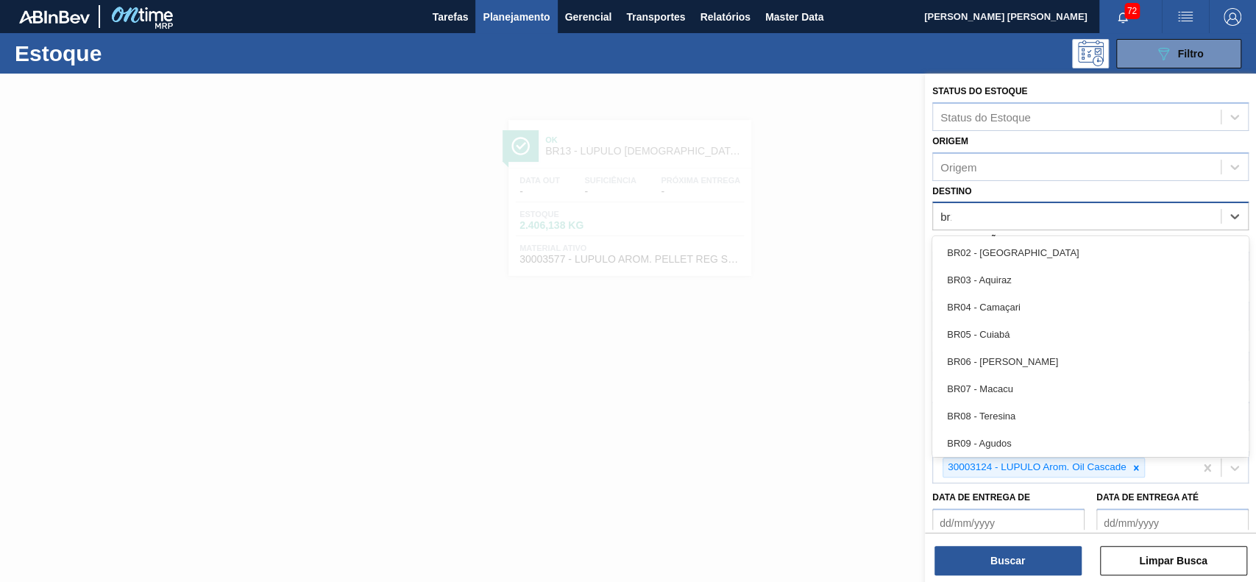
type input "br17"
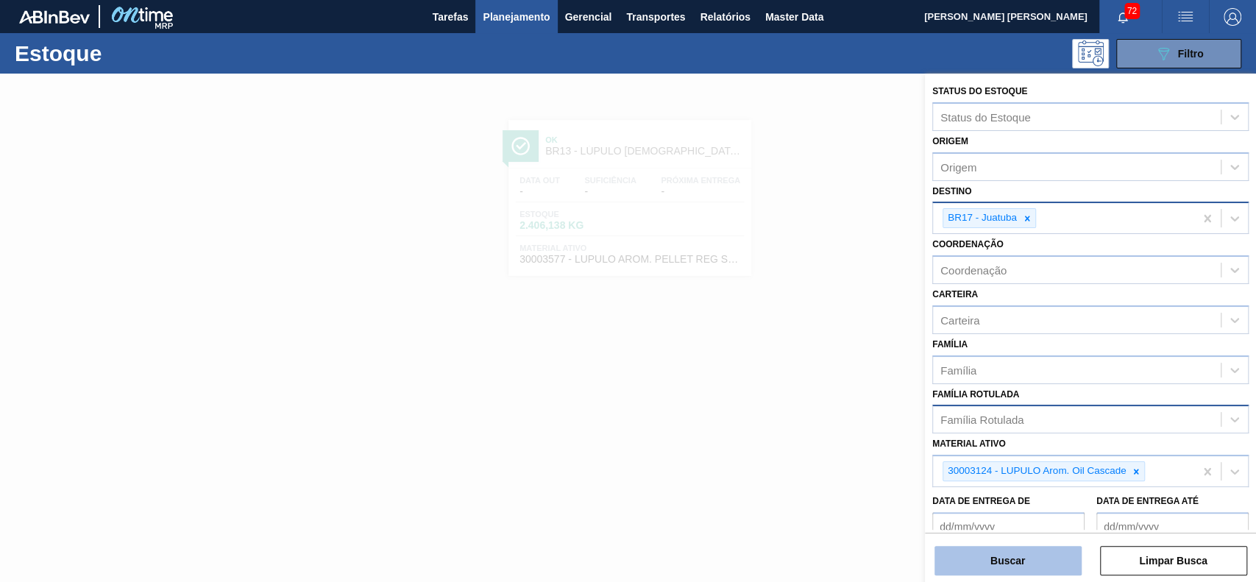
click at [996, 551] on button "Buscar" at bounding box center [1008, 560] width 147 height 29
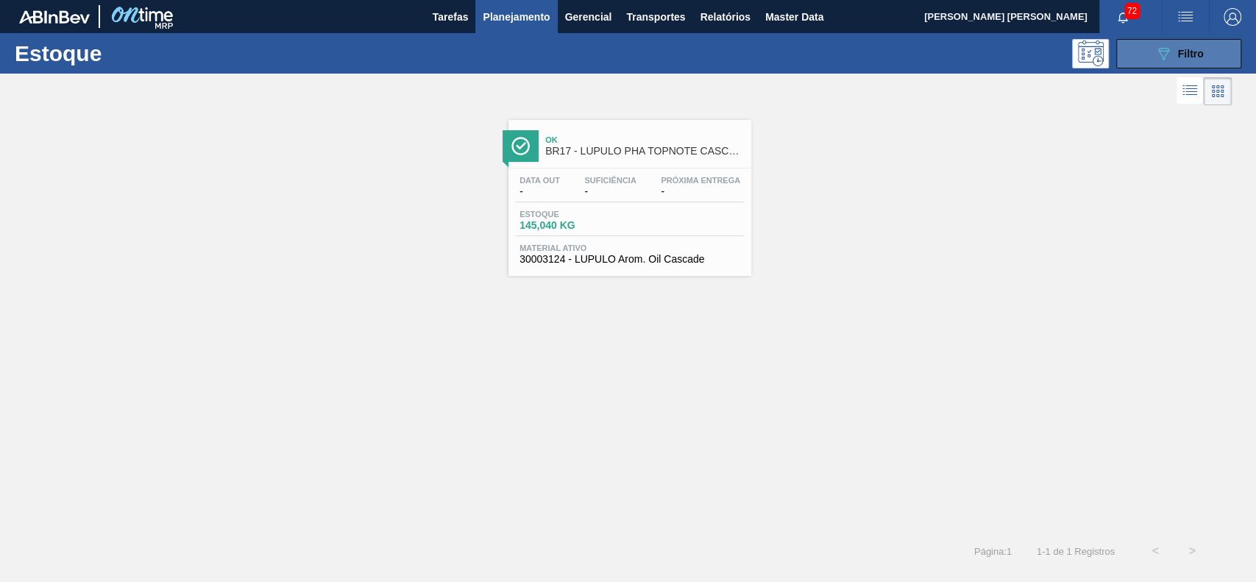
click at [1175, 49] on div "089F7B8B-B2A5-4AFE-B5C0-19BA573D28AC Filtro" at bounding box center [1179, 54] width 49 height 18
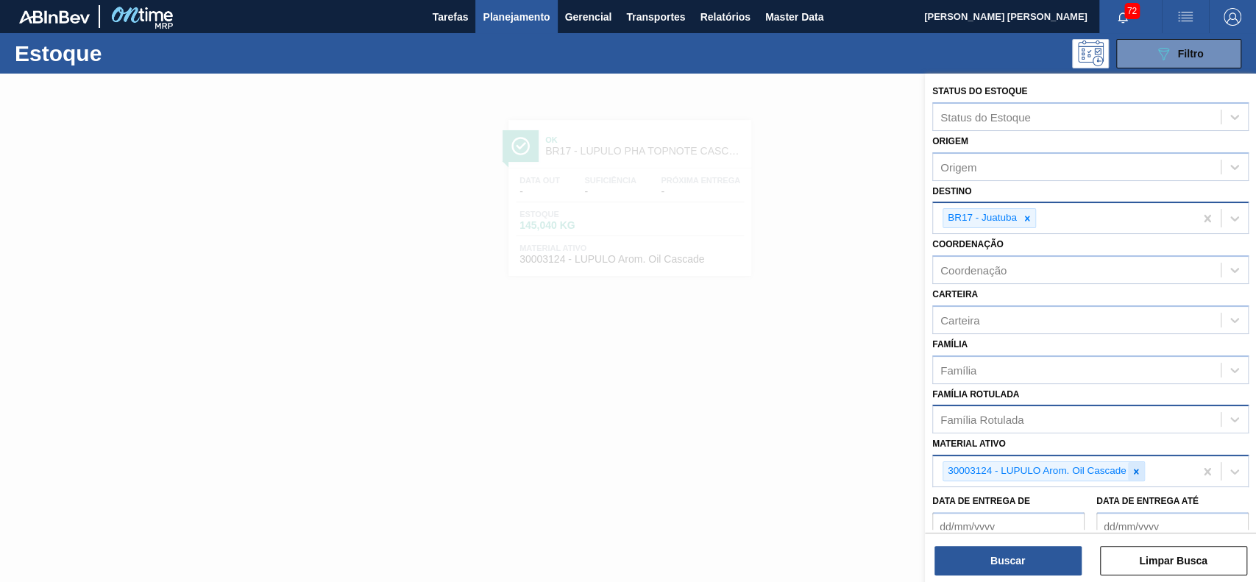
click at [1131, 469] on icon at bounding box center [1136, 472] width 10 height 10
paste ativo "30019087"
type ativo "30019087"
click at [1029, 213] on icon at bounding box center [1027, 218] width 10 height 10
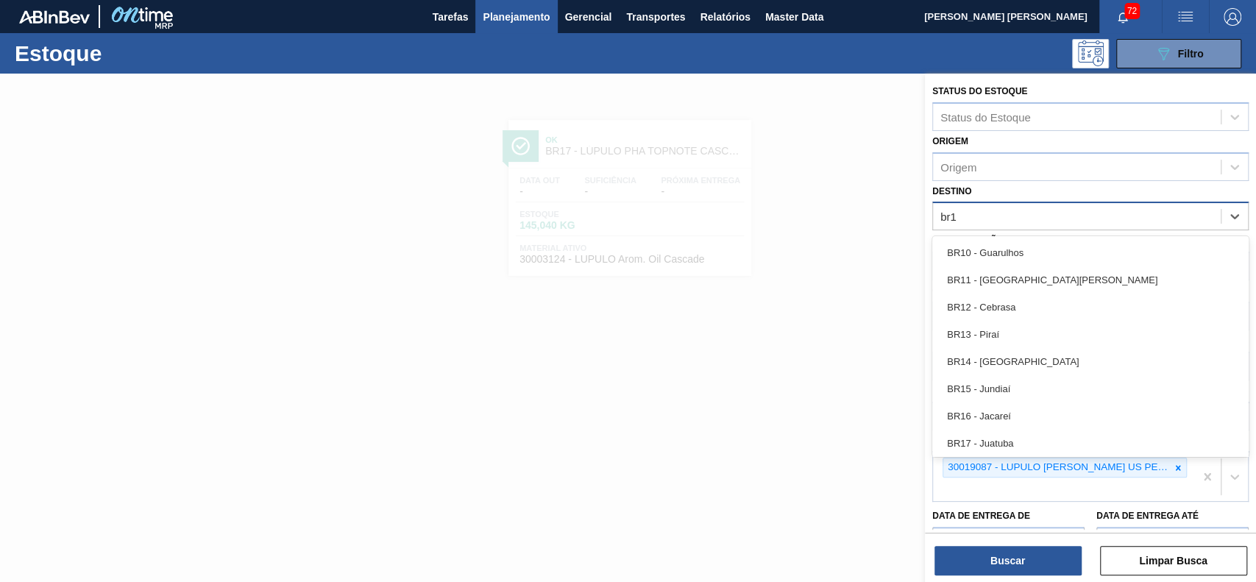
type input "br13"
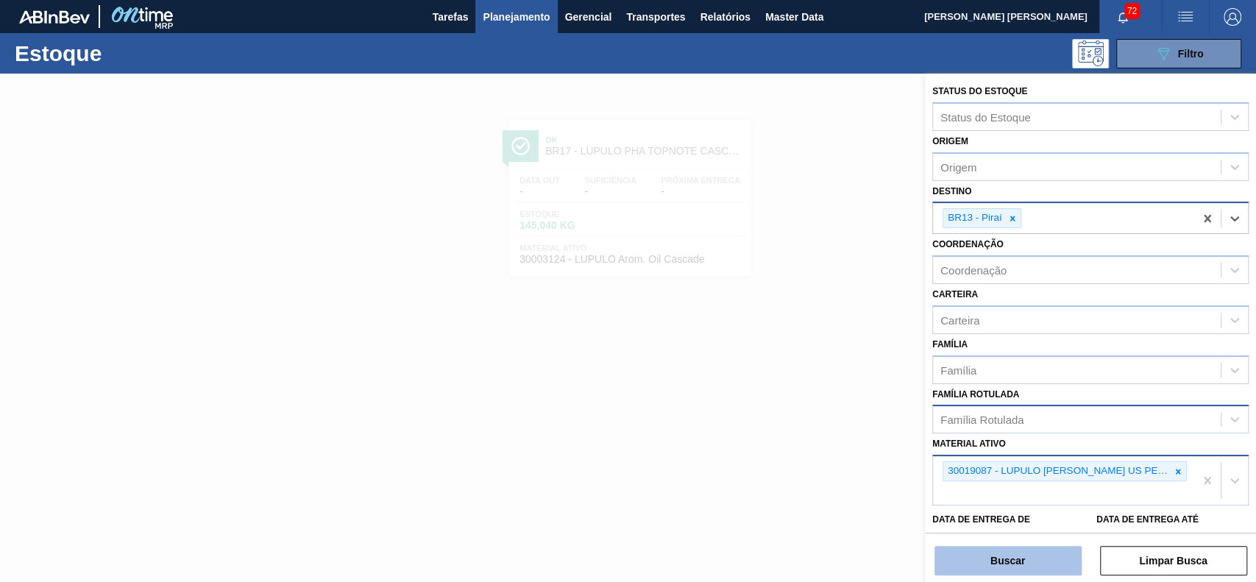
click at [1013, 561] on button "Buscar" at bounding box center [1008, 560] width 147 height 29
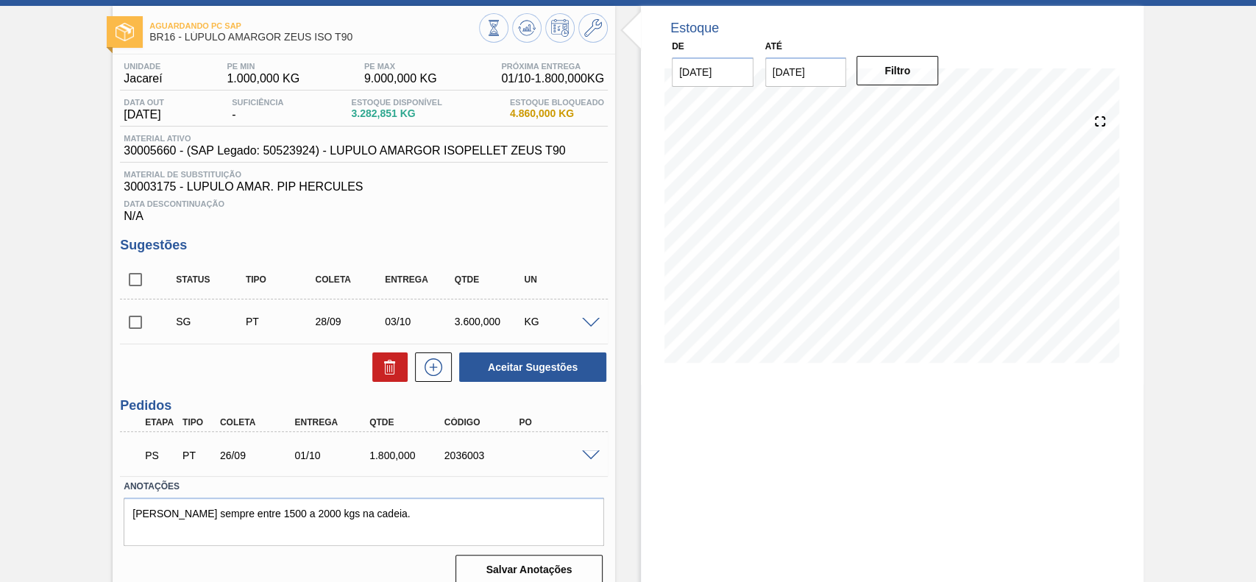
scroll to position [84, 0]
